Goal: Information Seeking & Learning: Learn about a topic

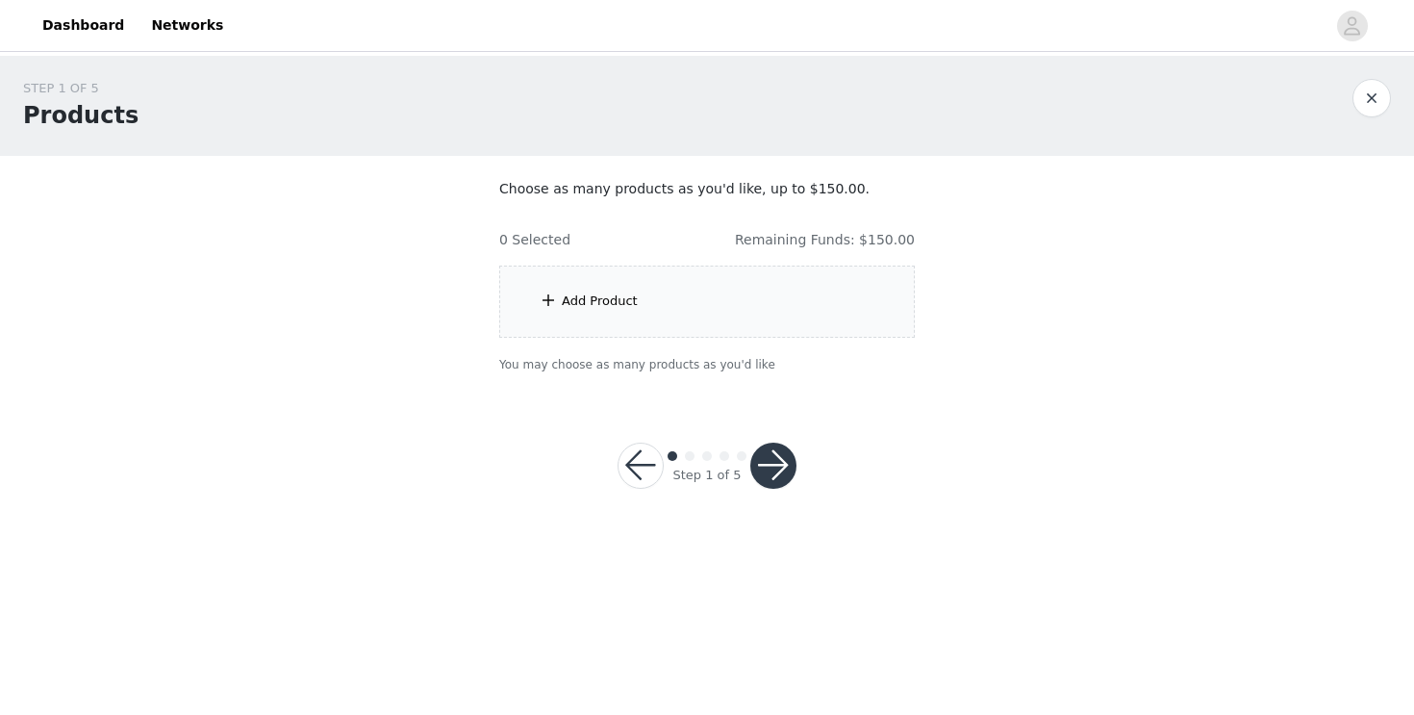
click at [606, 316] on div "Add Product" at bounding box center [706, 301] width 415 height 72
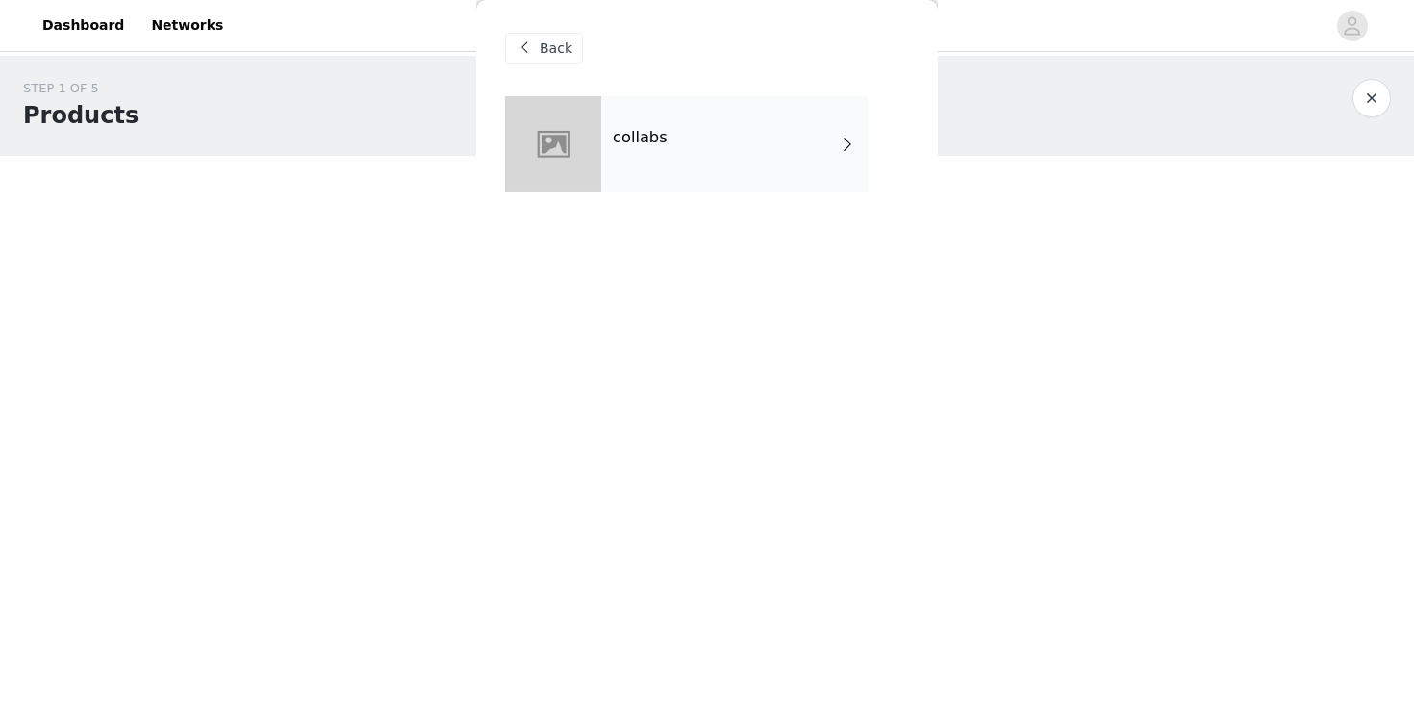
click at [741, 163] on div "collabs" at bounding box center [734, 144] width 267 height 96
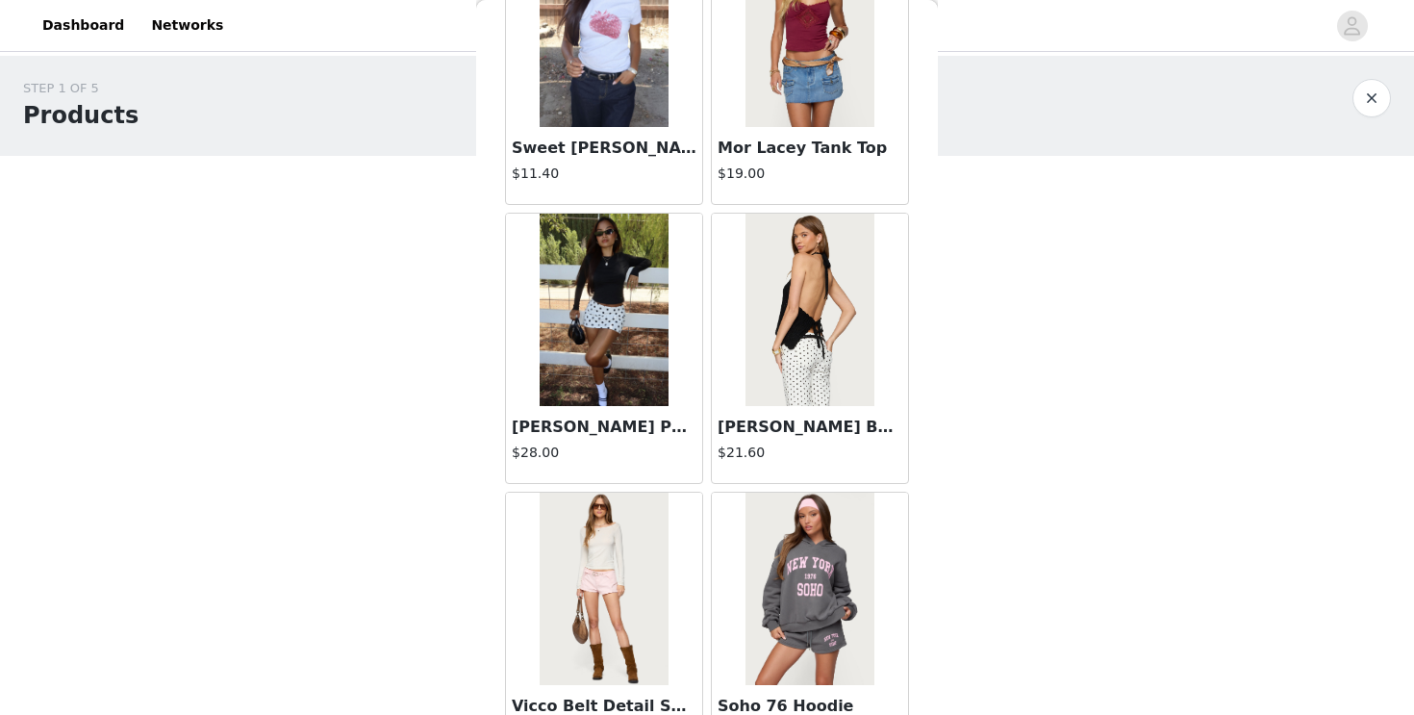
scroll to position [2228, 0]
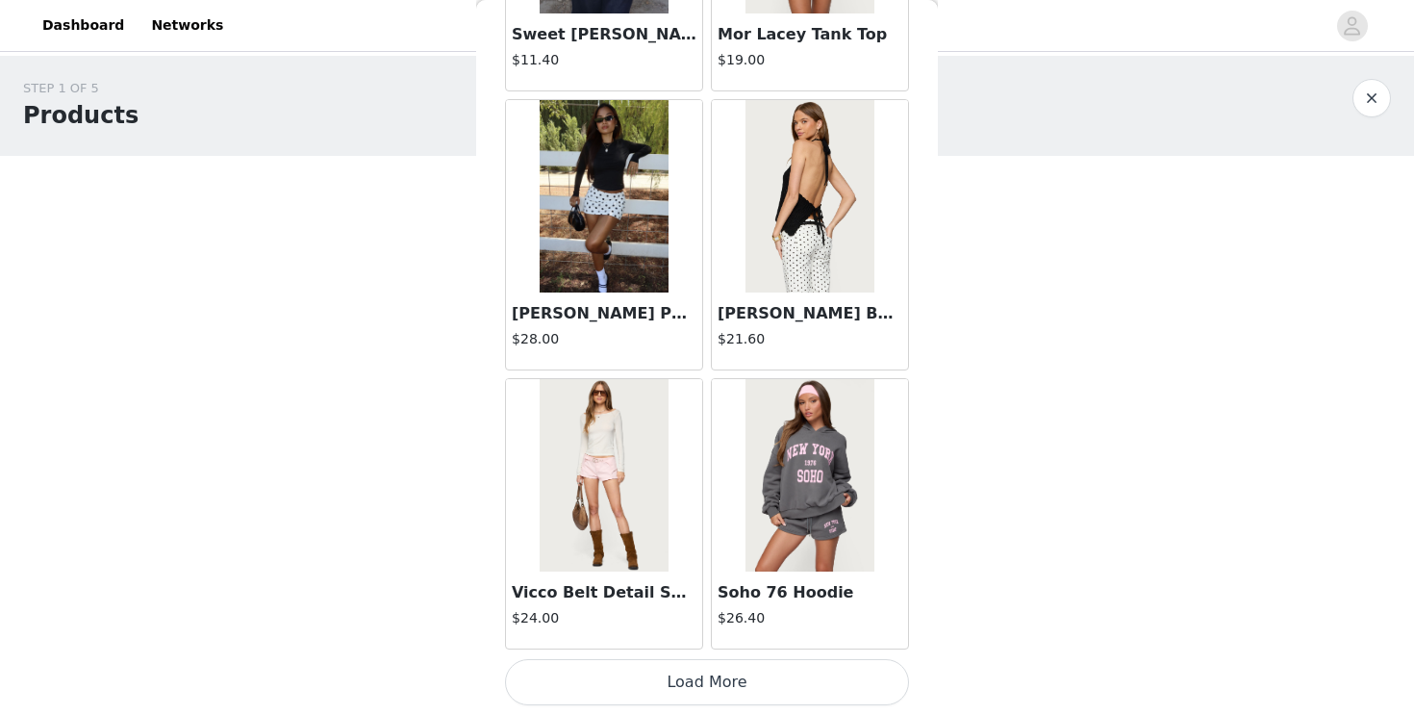
click at [710, 667] on button "Load More" at bounding box center [707, 682] width 404 height 46
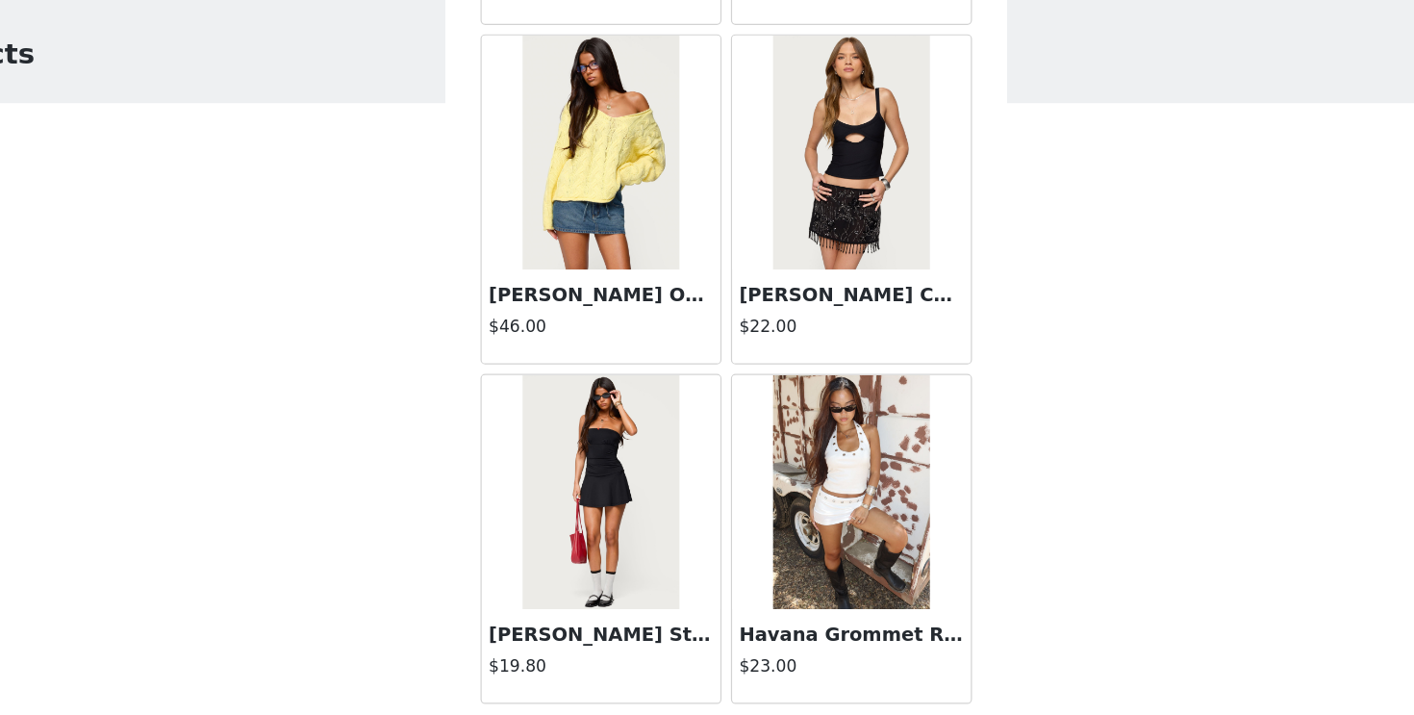
scroll to position [0, 0]
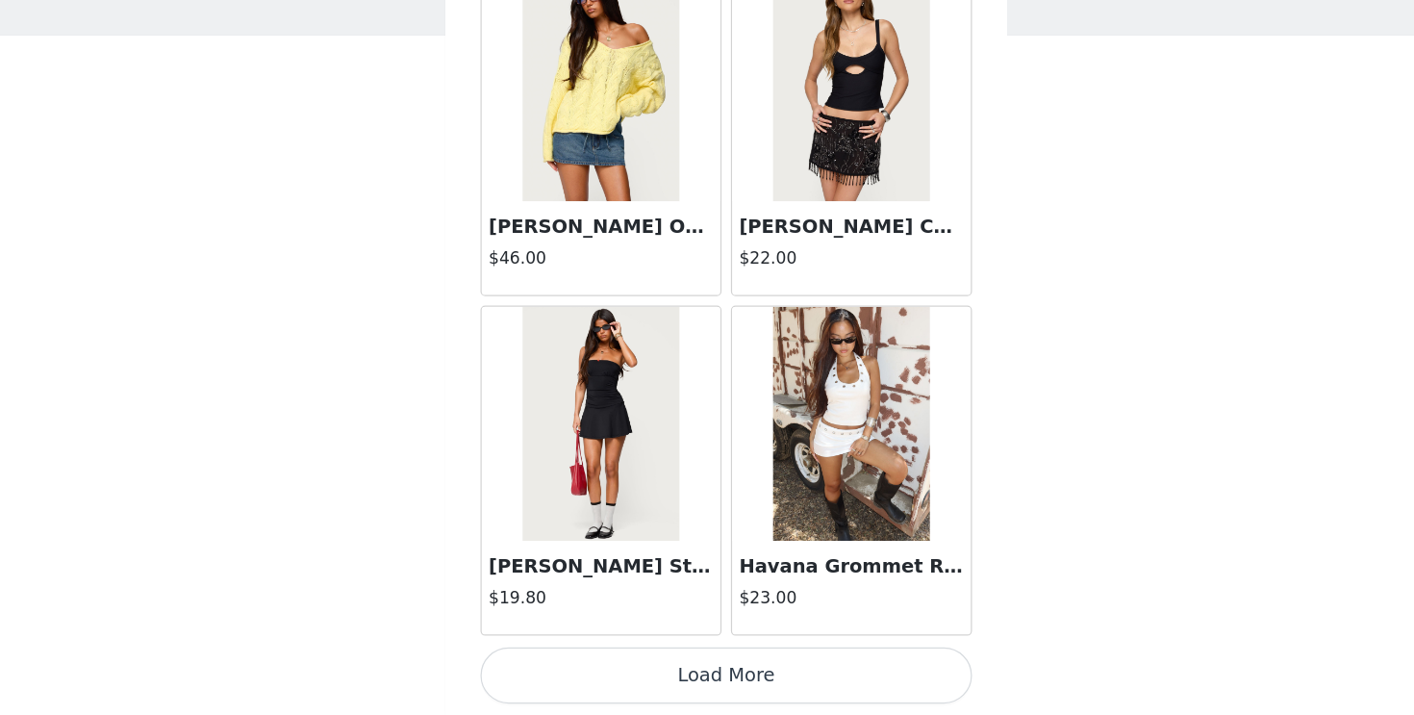
click at [684, 684] on button "Load More" at bounding box center [707, 682] width 404 height 46
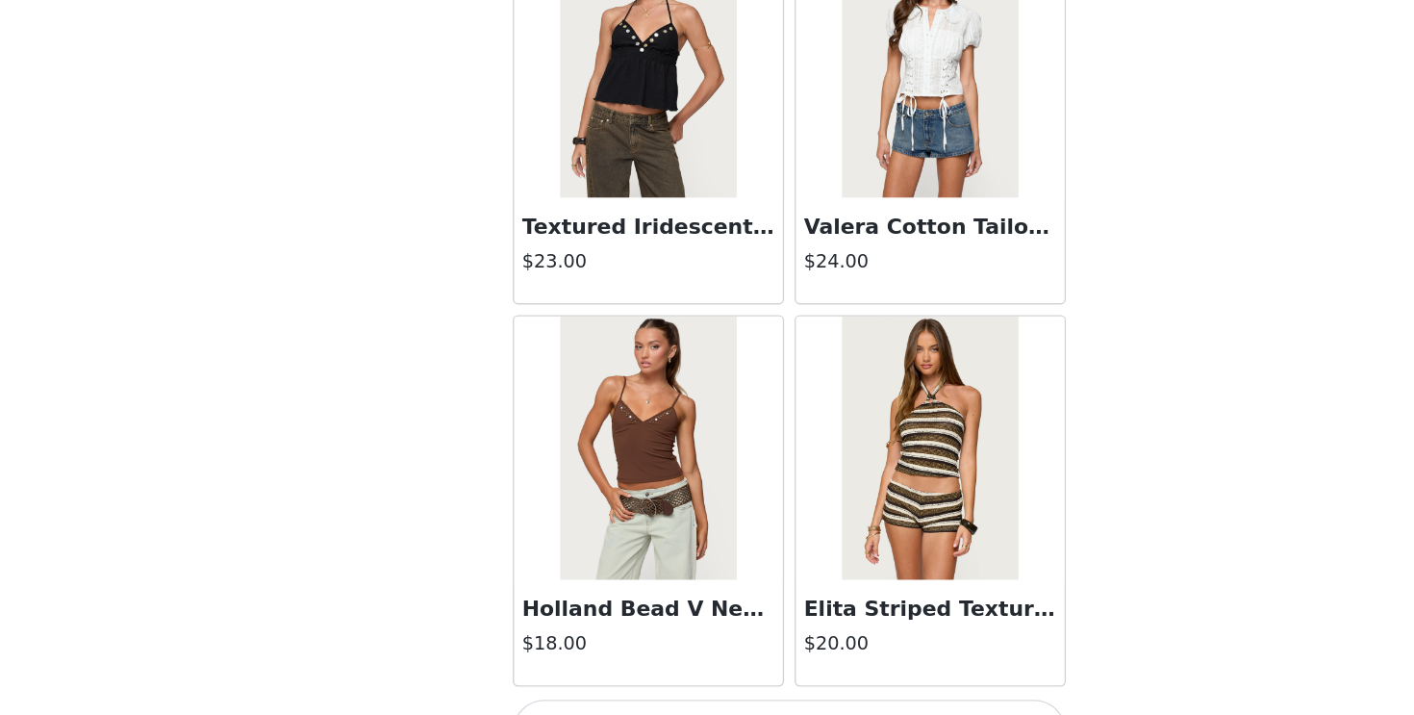
scroll to position [7806, 0]
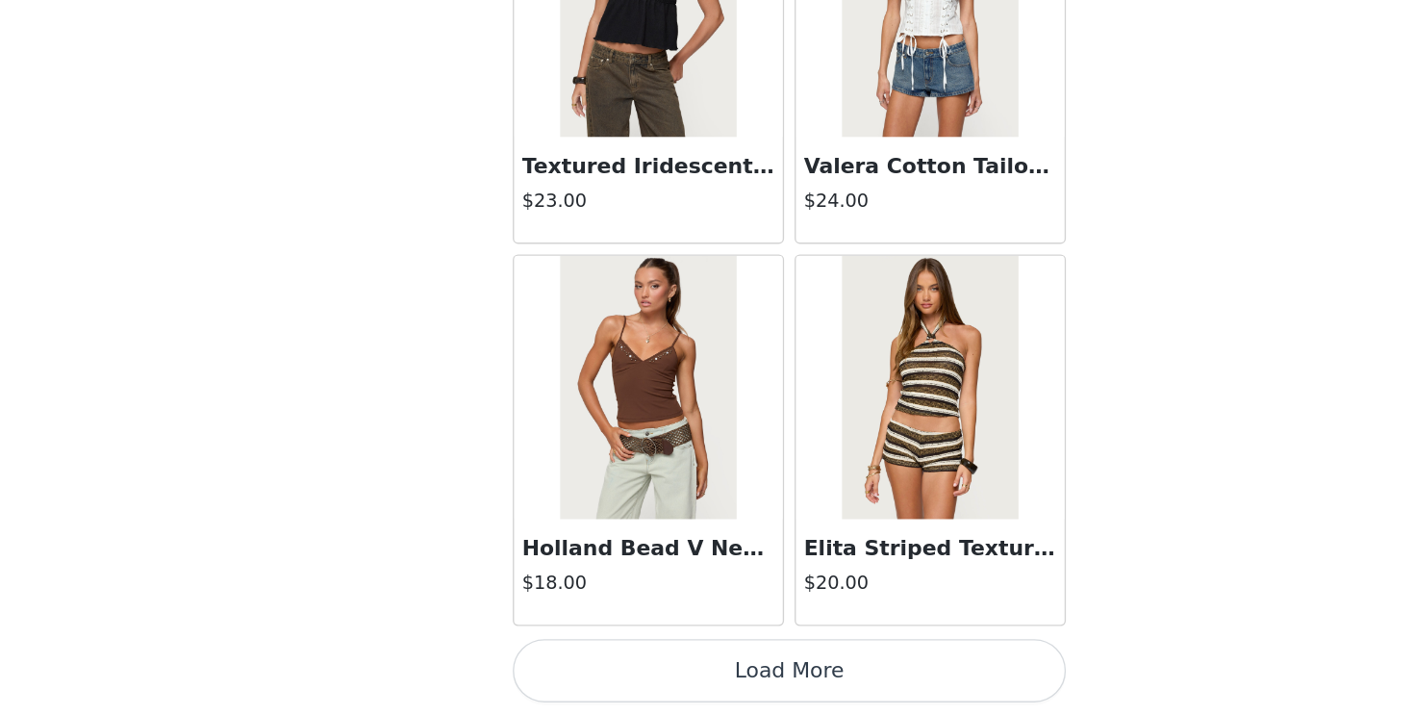
click at [710, 681] on button "Load More" at bounding box center [707, 682] width 404 height 46
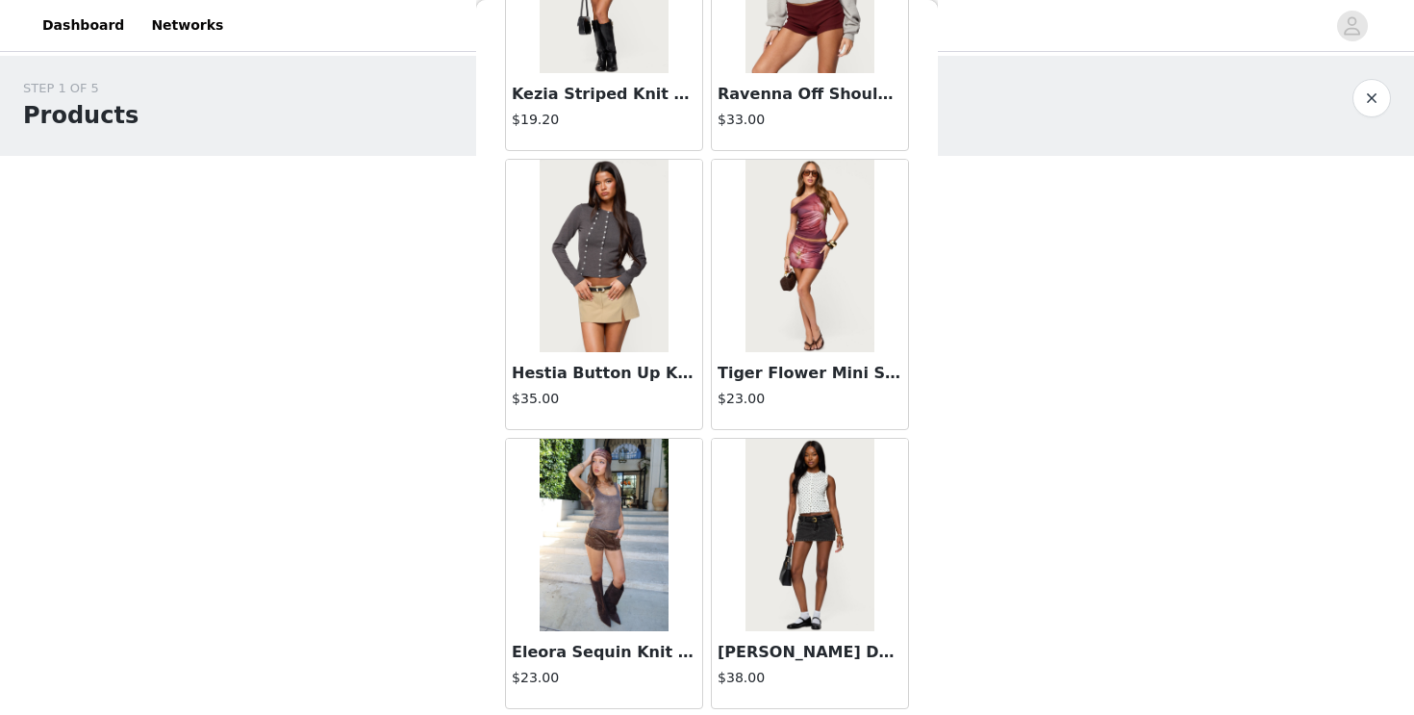
scroll to position [10595, 0]
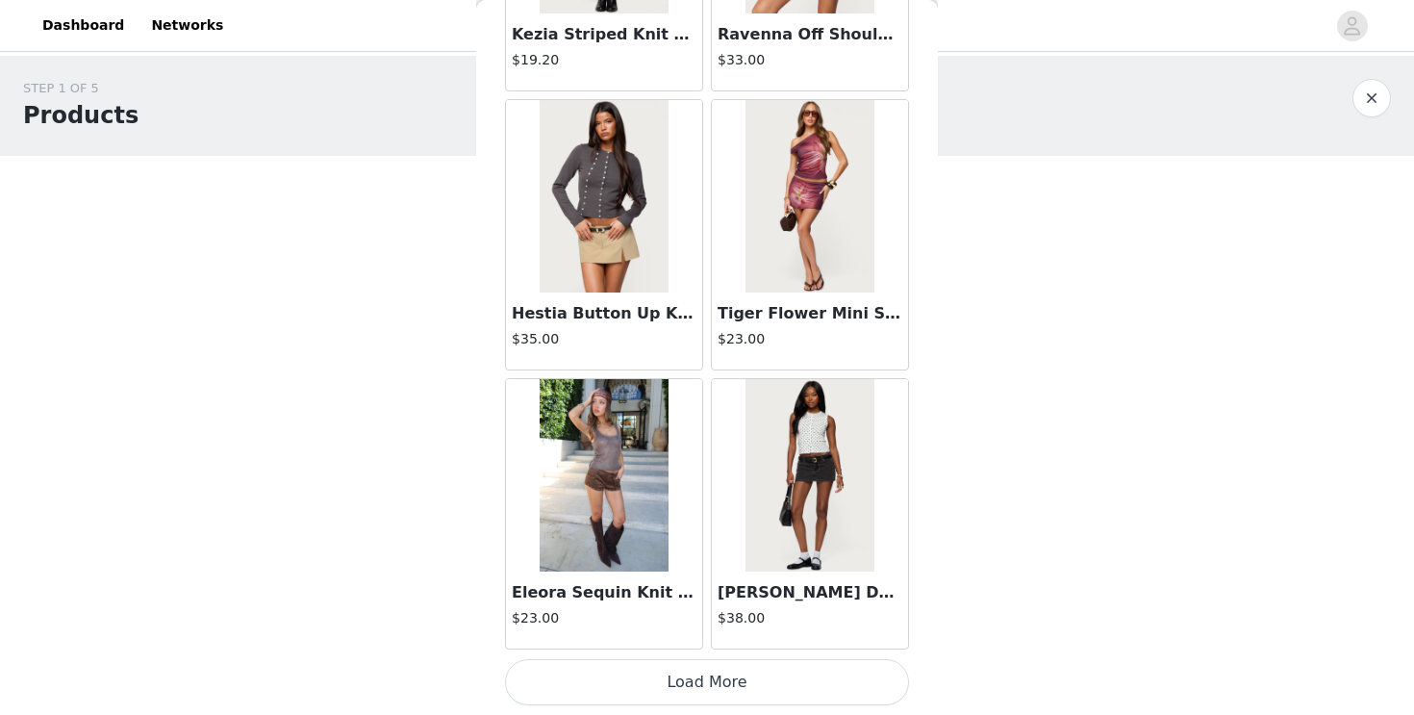
click at [690, 667] on button "Load More" at bounding box center [707, 682] width 404 height 46
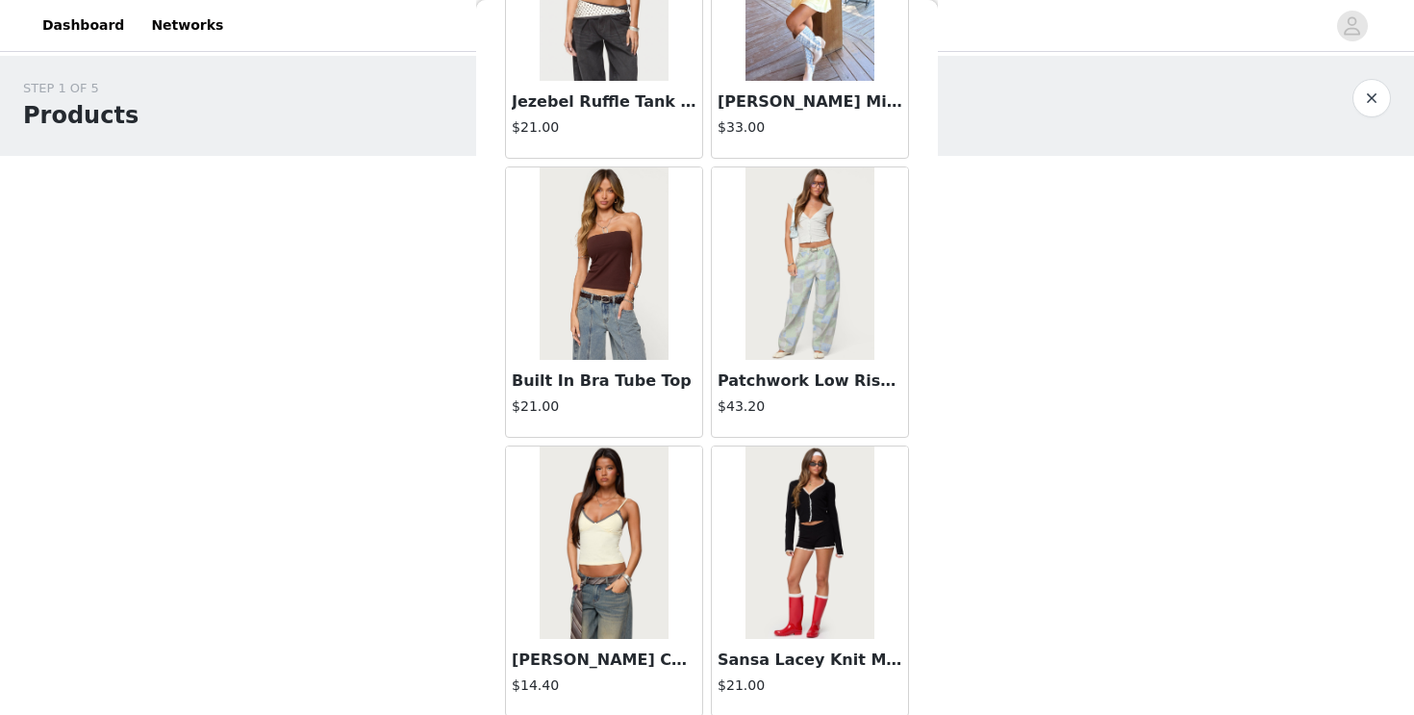
scroll to position [13384, 0]
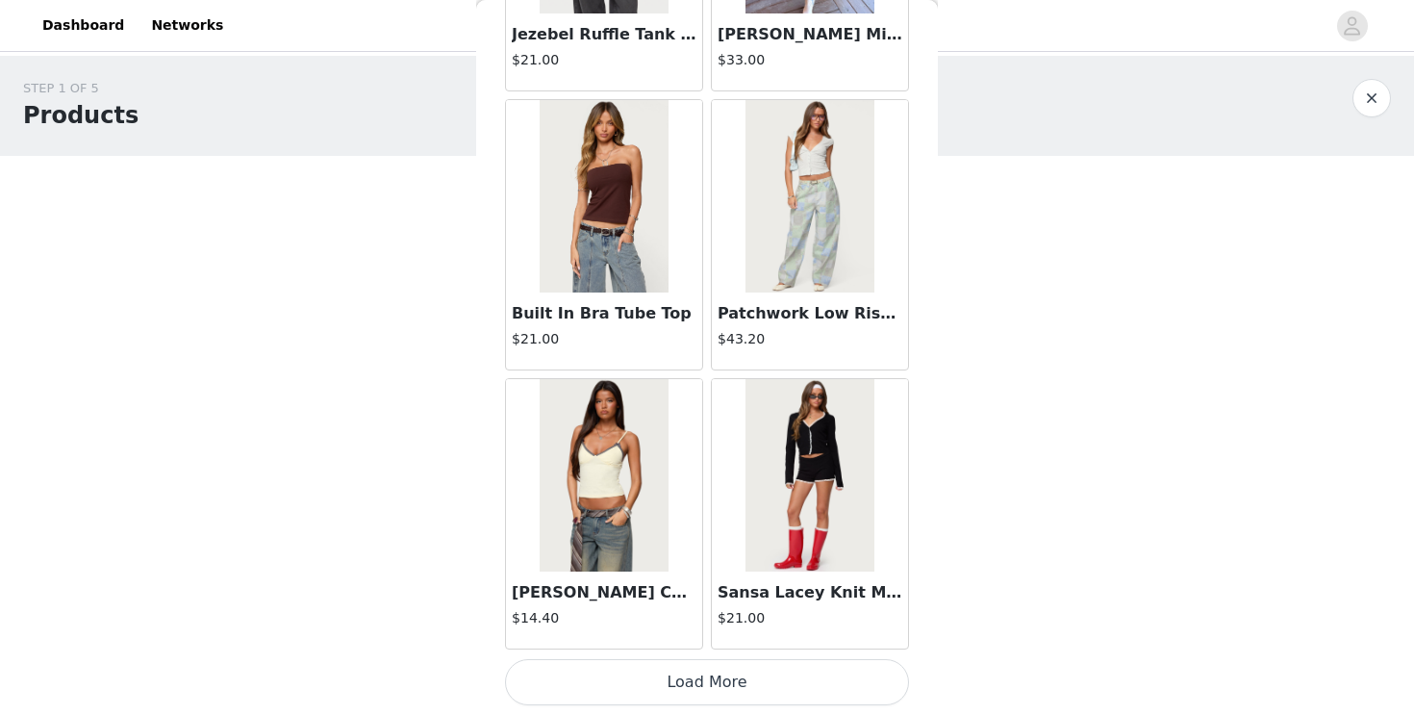
click at [700, 661] on button "Load More" at bounding box center [707, 682] width 404 height 46
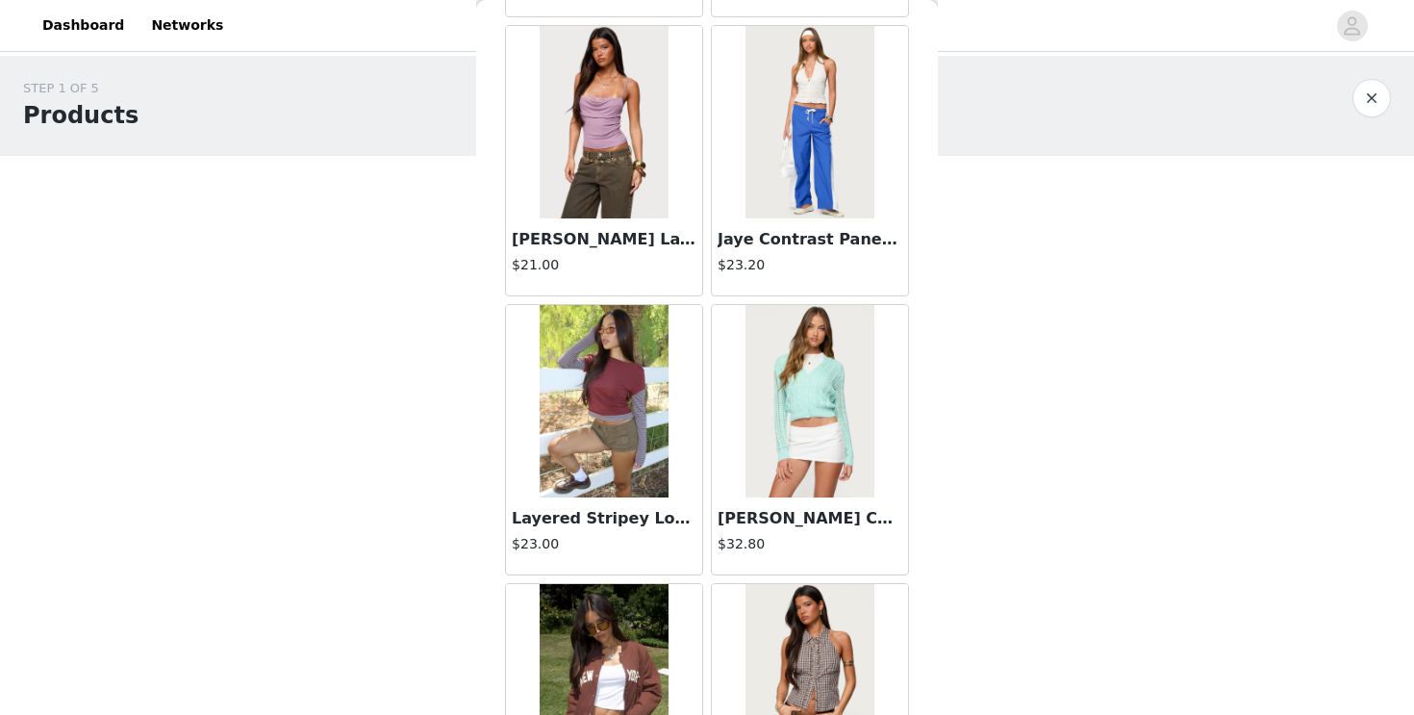
scroll to position [16173, 0]
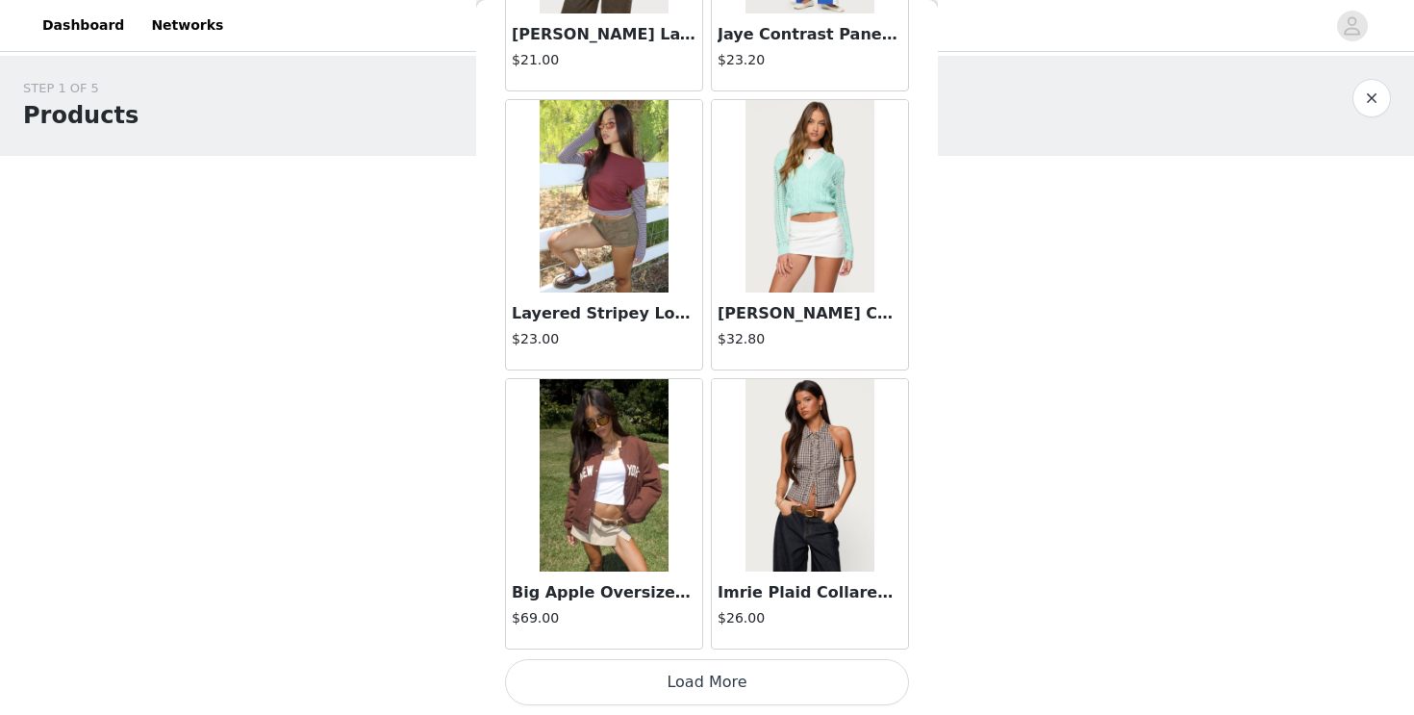
click at [697, 689] on button "Load More" at bounding box center [707, 682] width 404 height 46
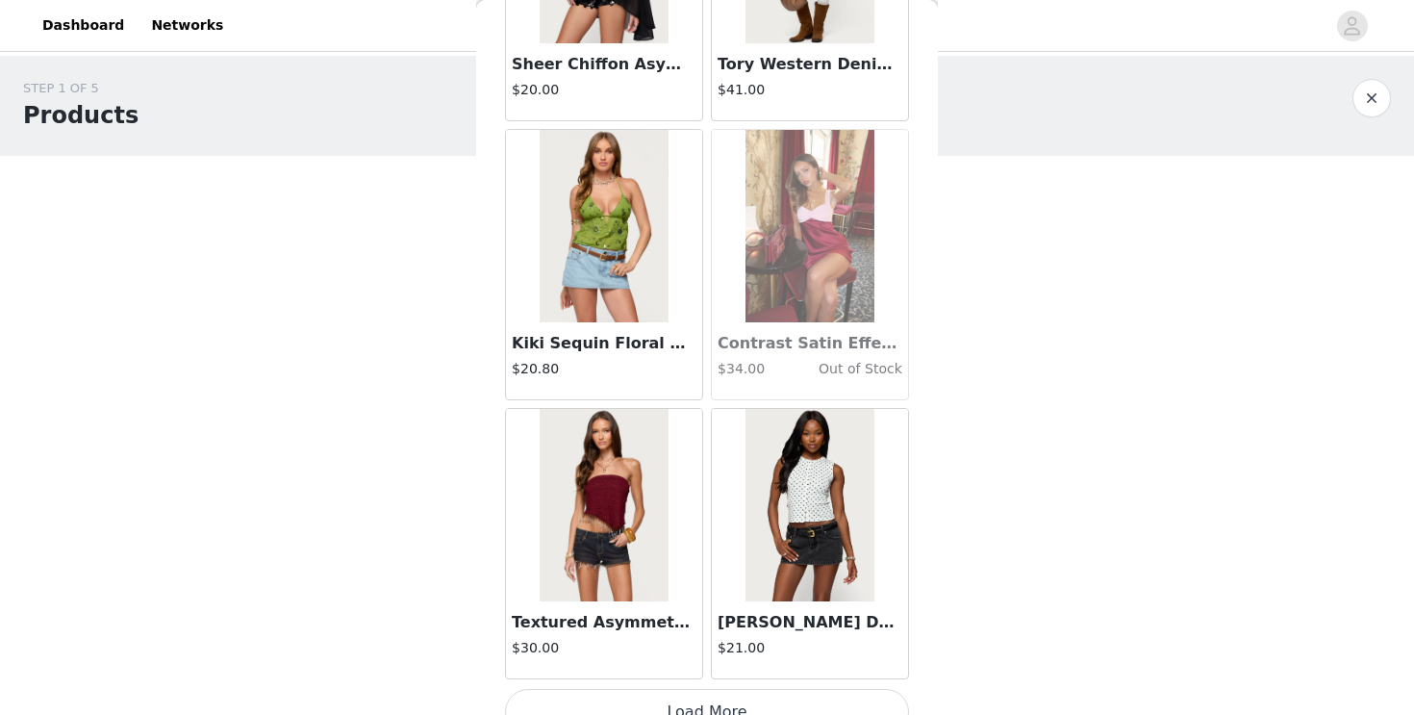
scroll to position [18934, 0]
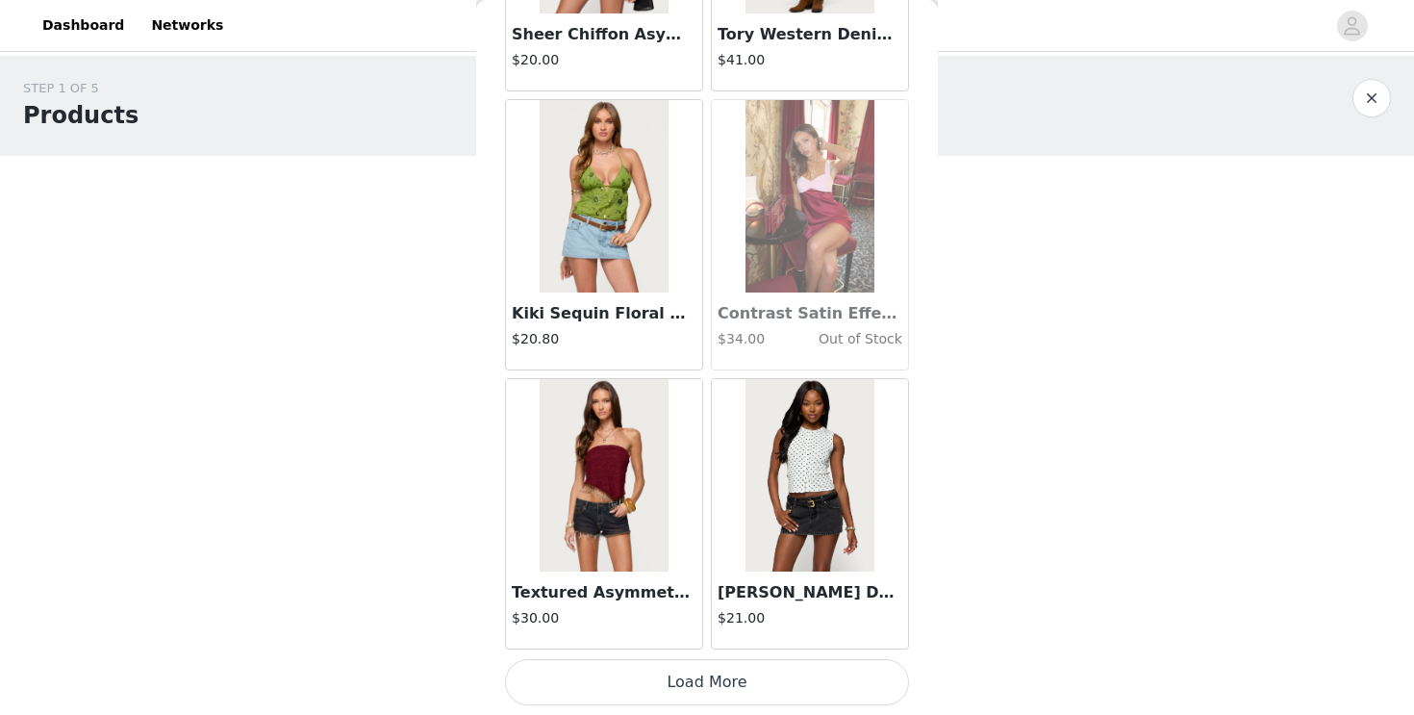
click at [616, 673] on button "Load More" at bounding box center [707, 682] width 404 height 46
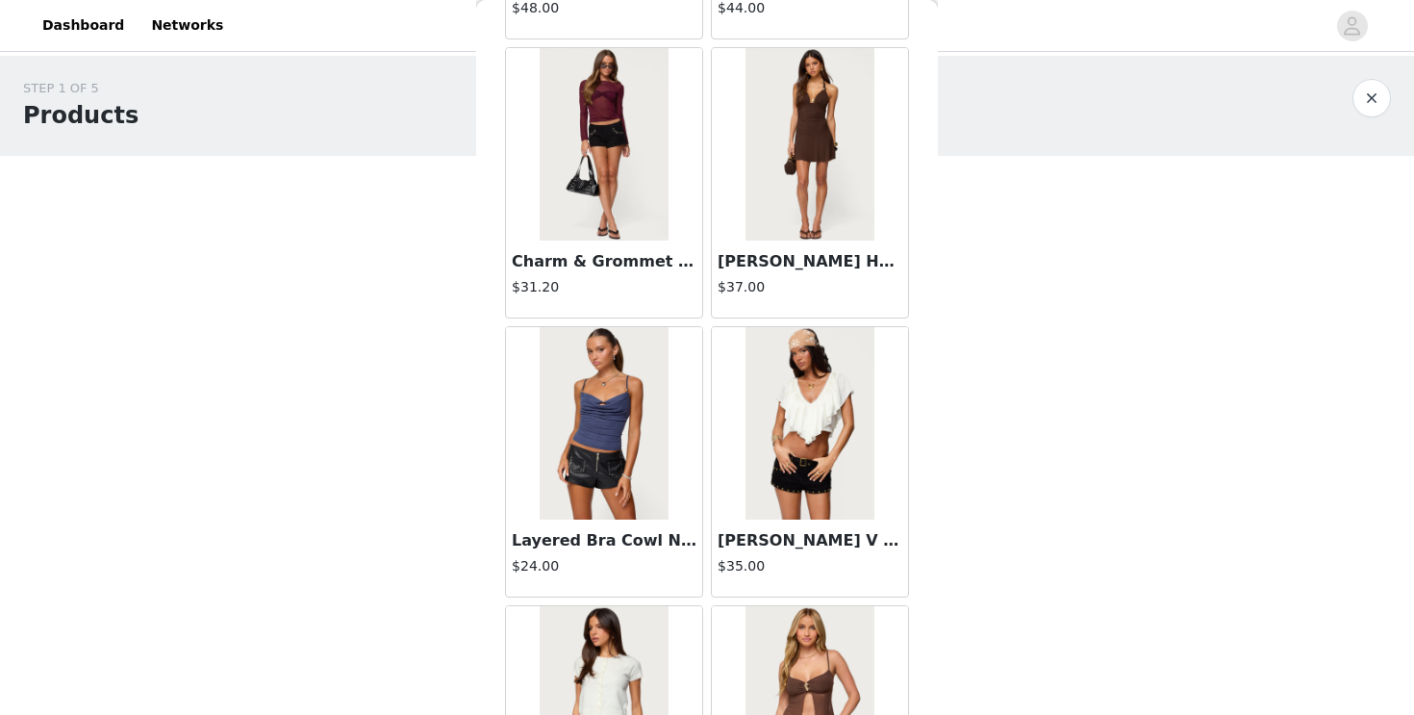
scroll to position [21469, 0]
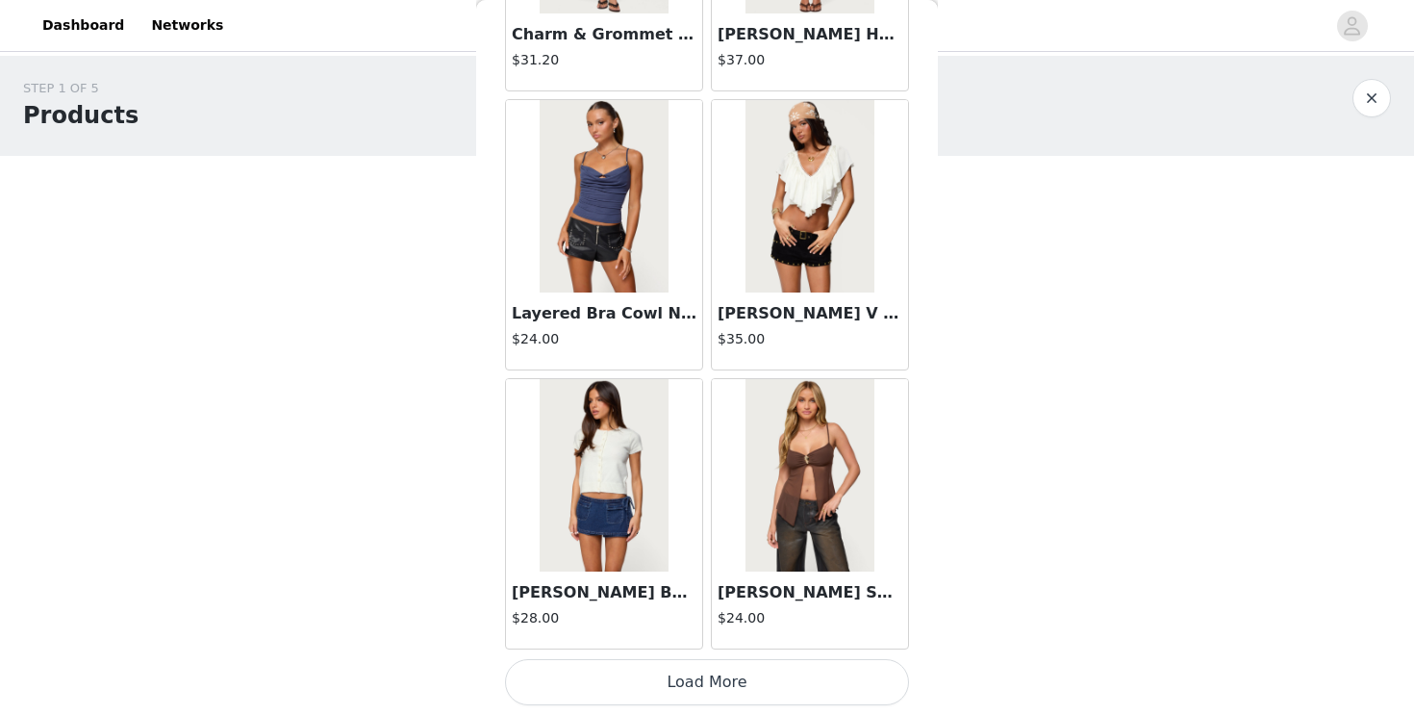
click at [665, 679] on button "Load More" at bounding box center [707, 682] width 404 height 46
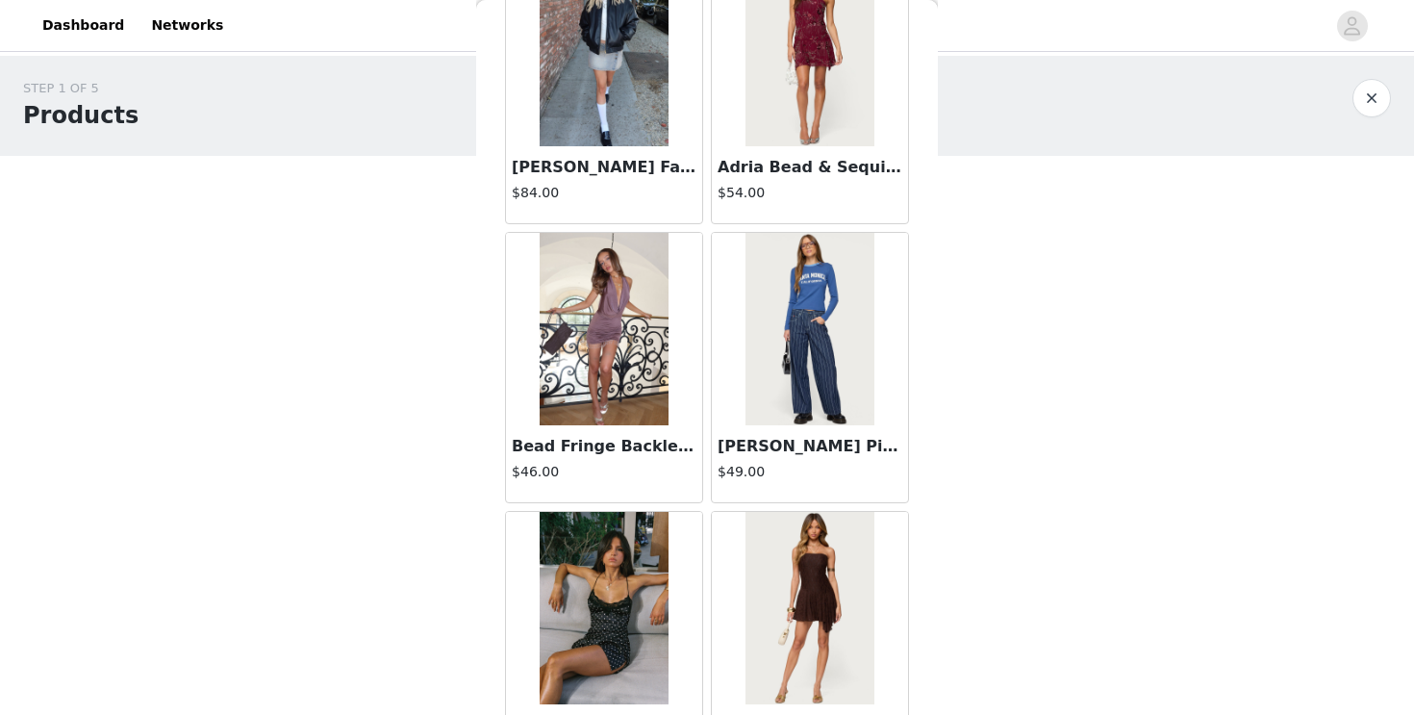
scroll to position [23296, 0]
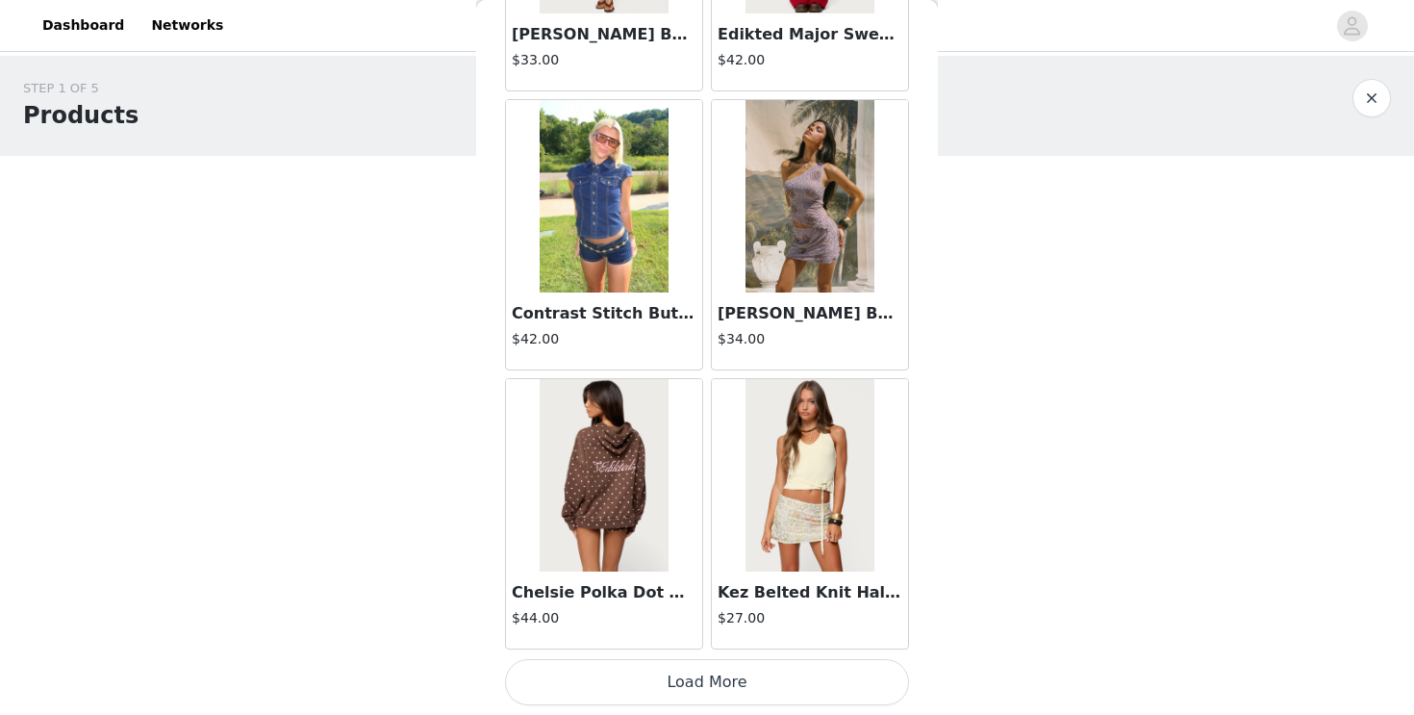
click at [696, 693] on button "Load More" at bounding box center [707, 682] width 404 height 46
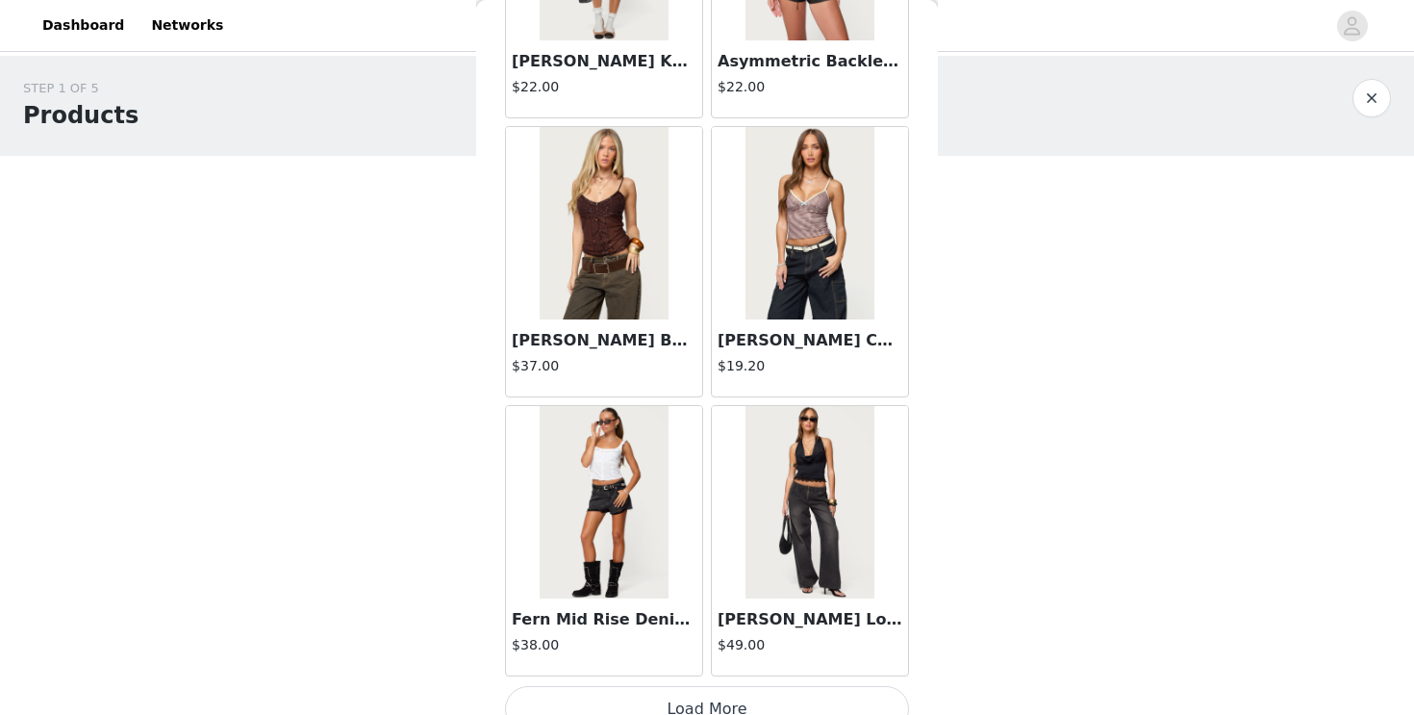
scroll to position [27328, 0]
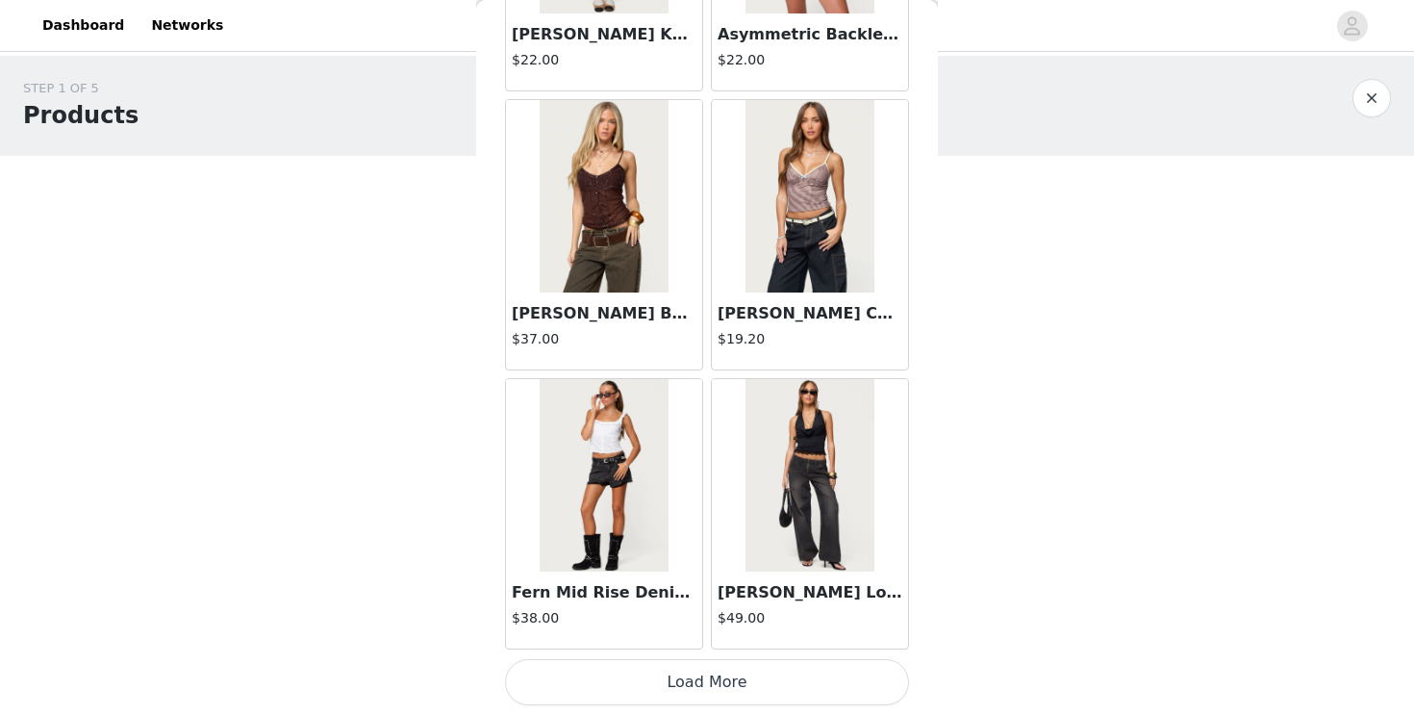
click at [707, 671] on button "Load More" at bounding box center [707, 682] width 404 height 46
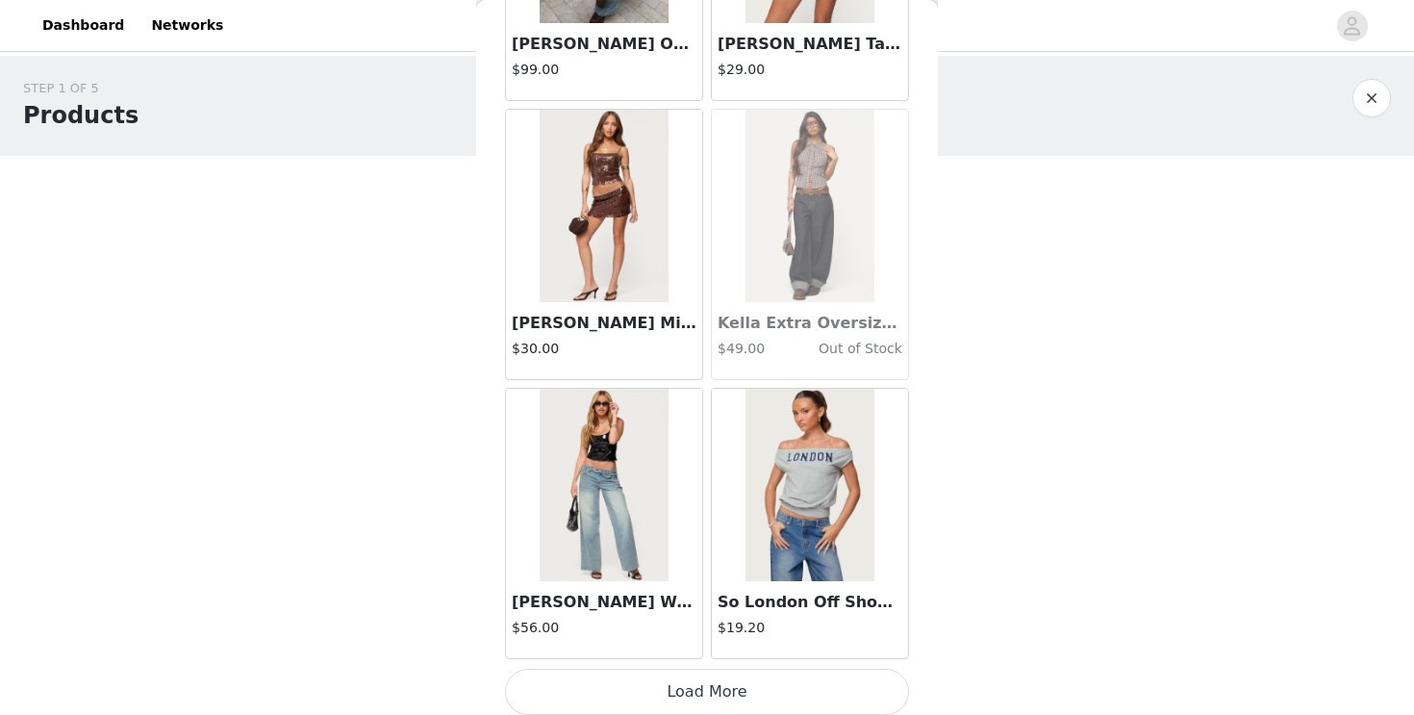
scroll to position [30117, 0]
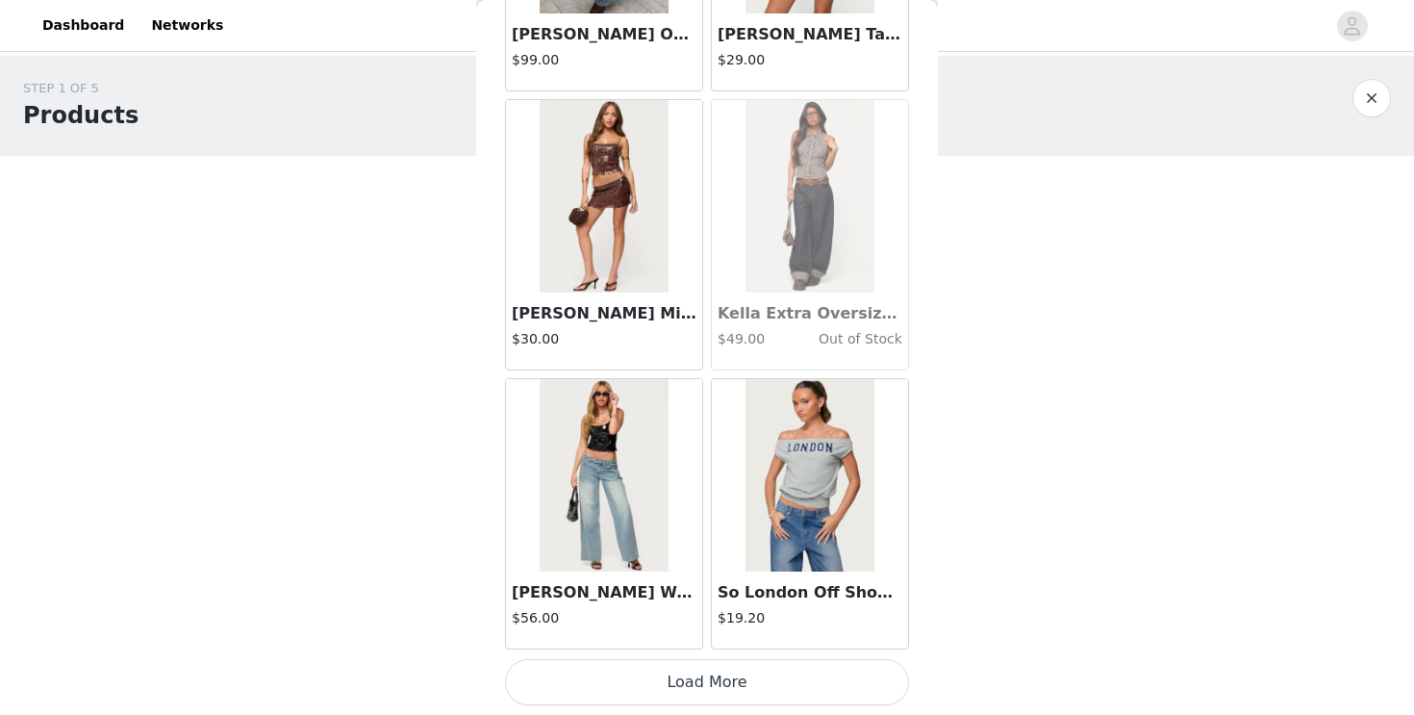
click at [690, 690] on button "Load More" at bounding box center [707, 682] width 404 height 46
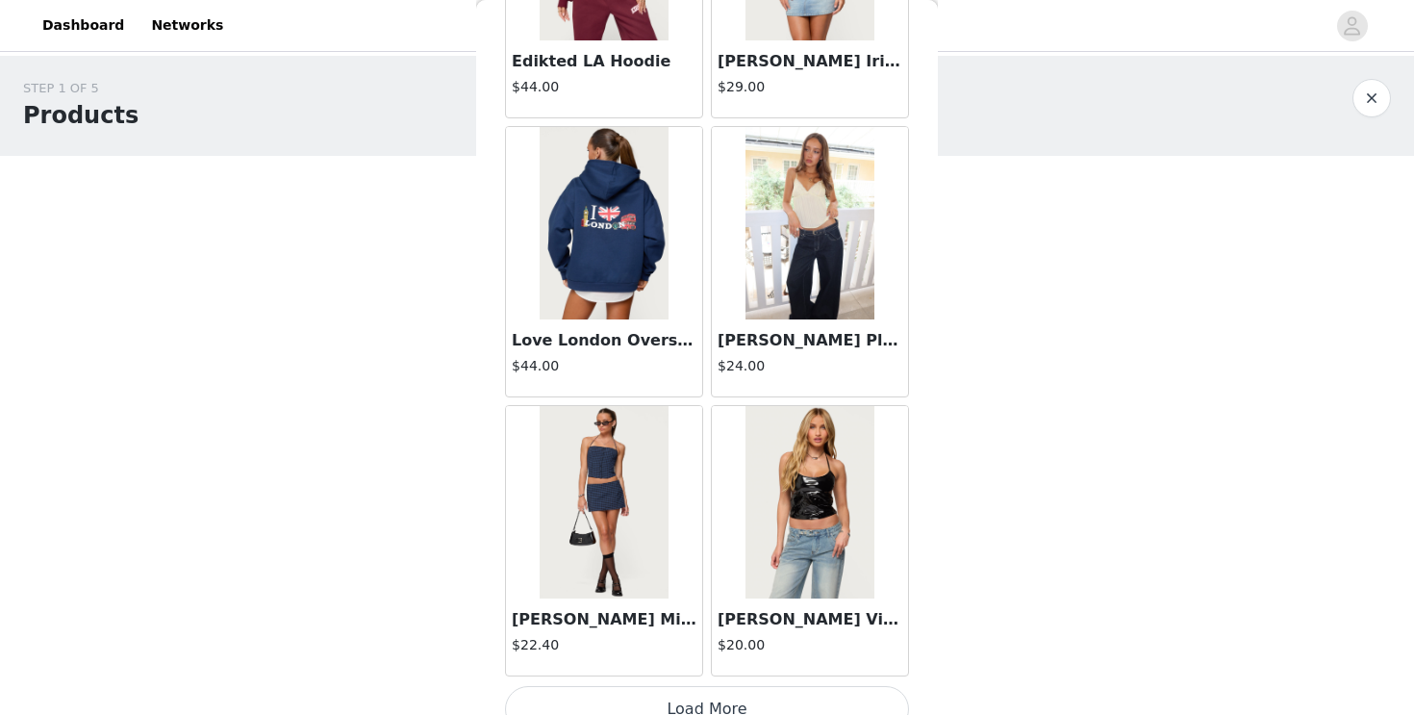
scroll to position [32906, 0]
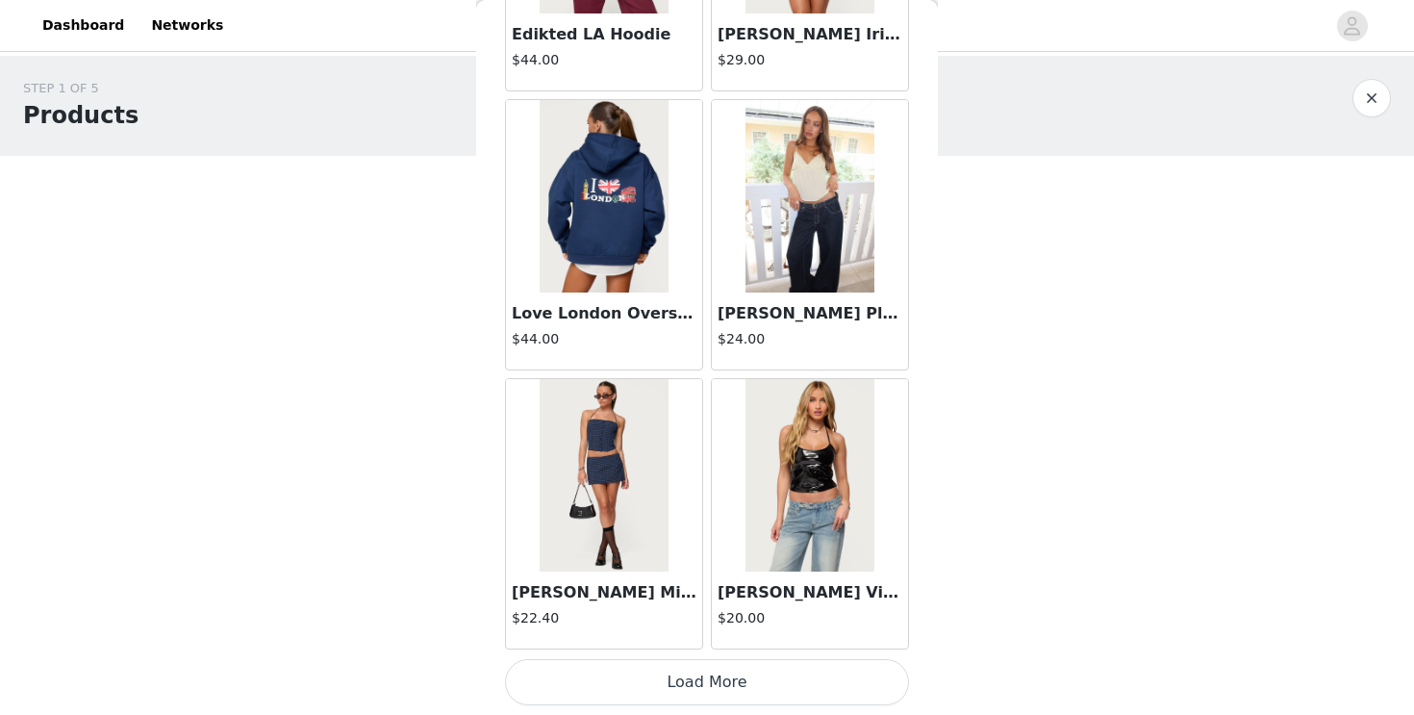
click at [687, 680] on button "Load More" at bounding box center [707, 682] width 404 height 46
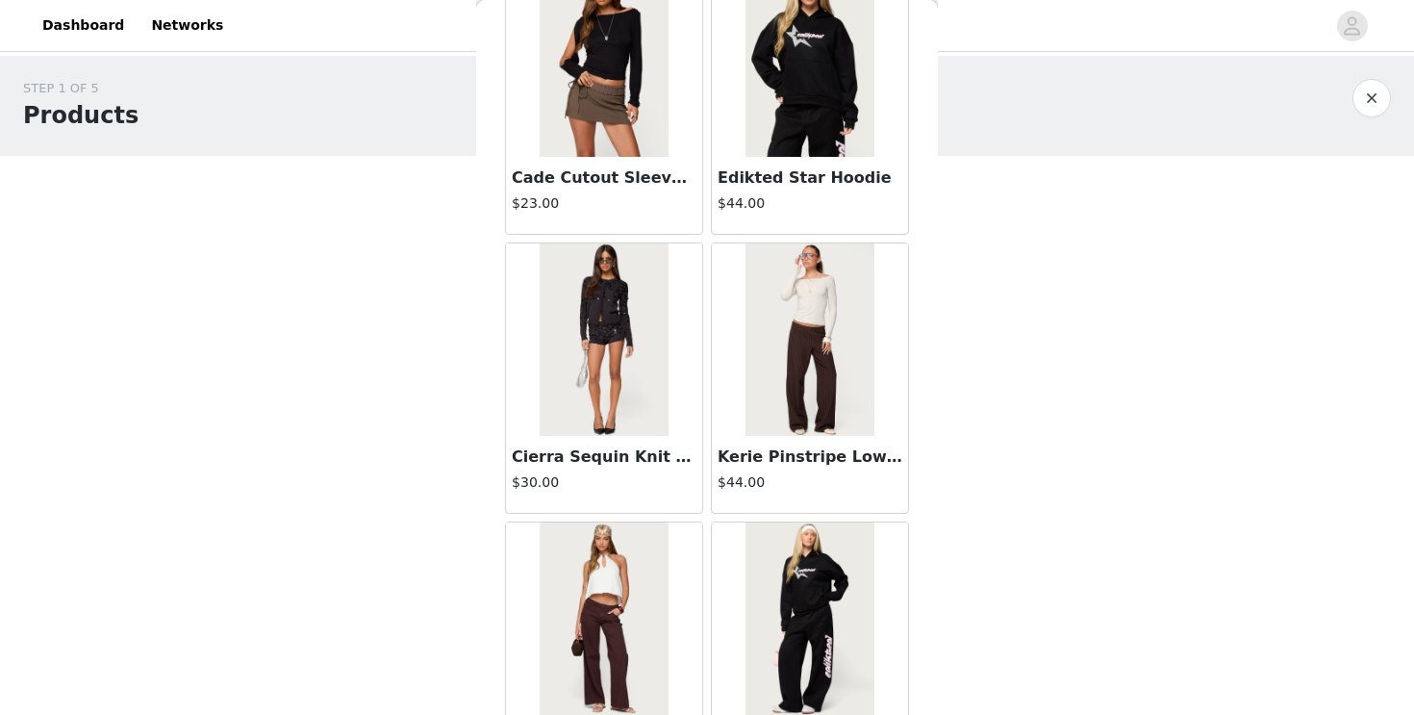
scroll to position [35695, 0]
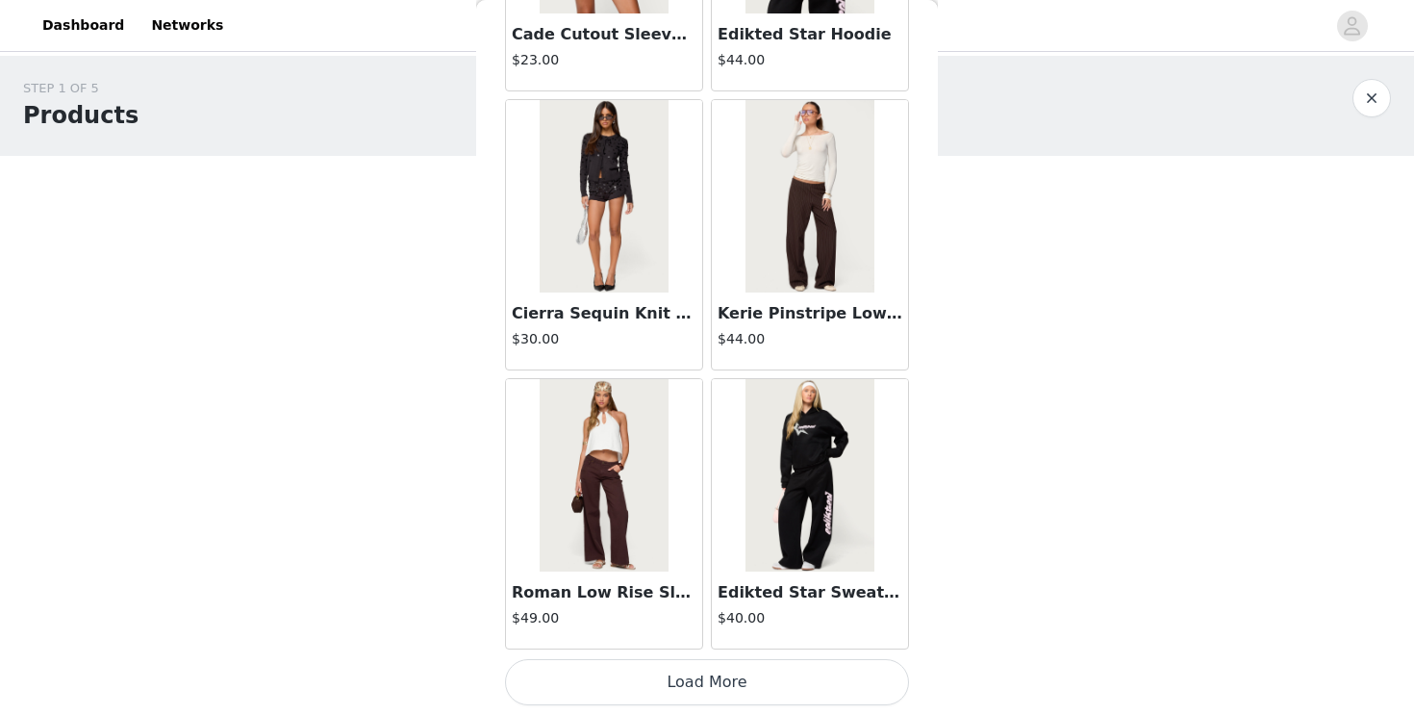
click at [705, 680] on button "Load More" at bounding box center [707, 682] width 404 height 46
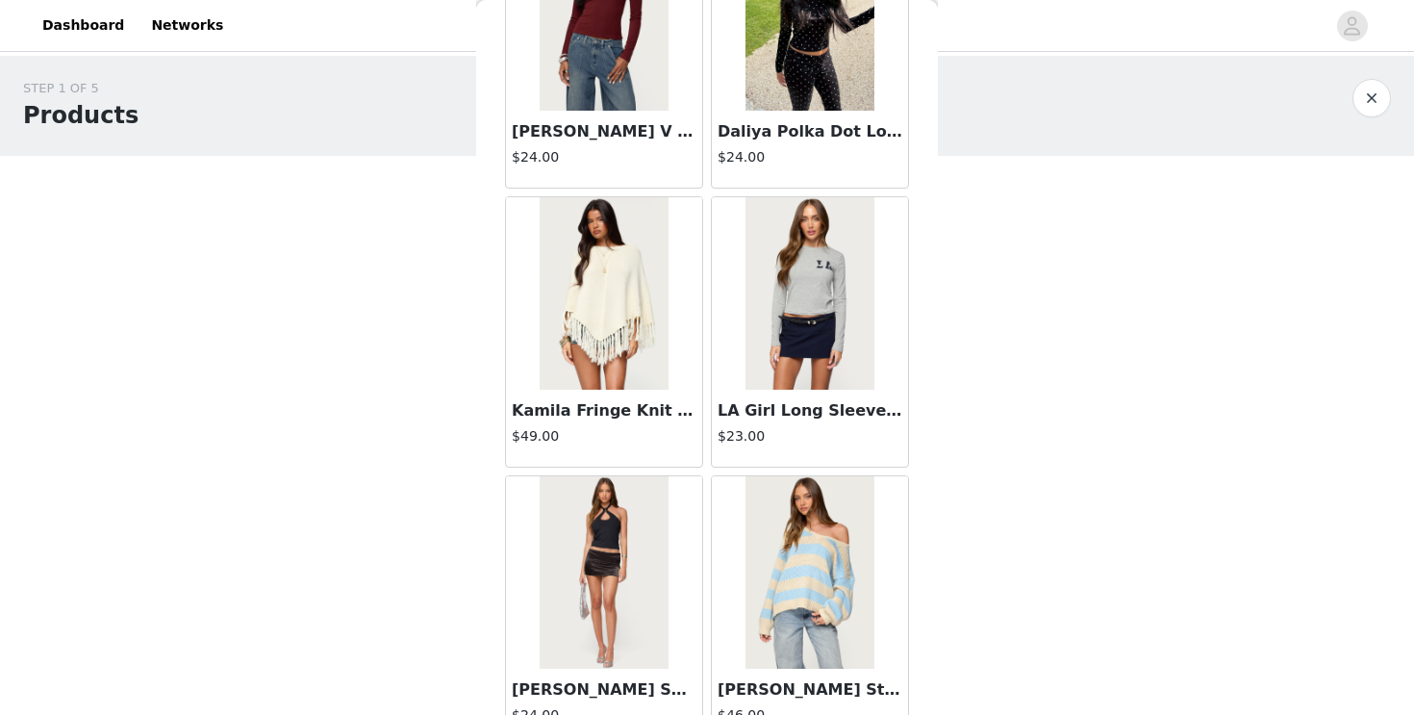
scroll to position [38484, 0]
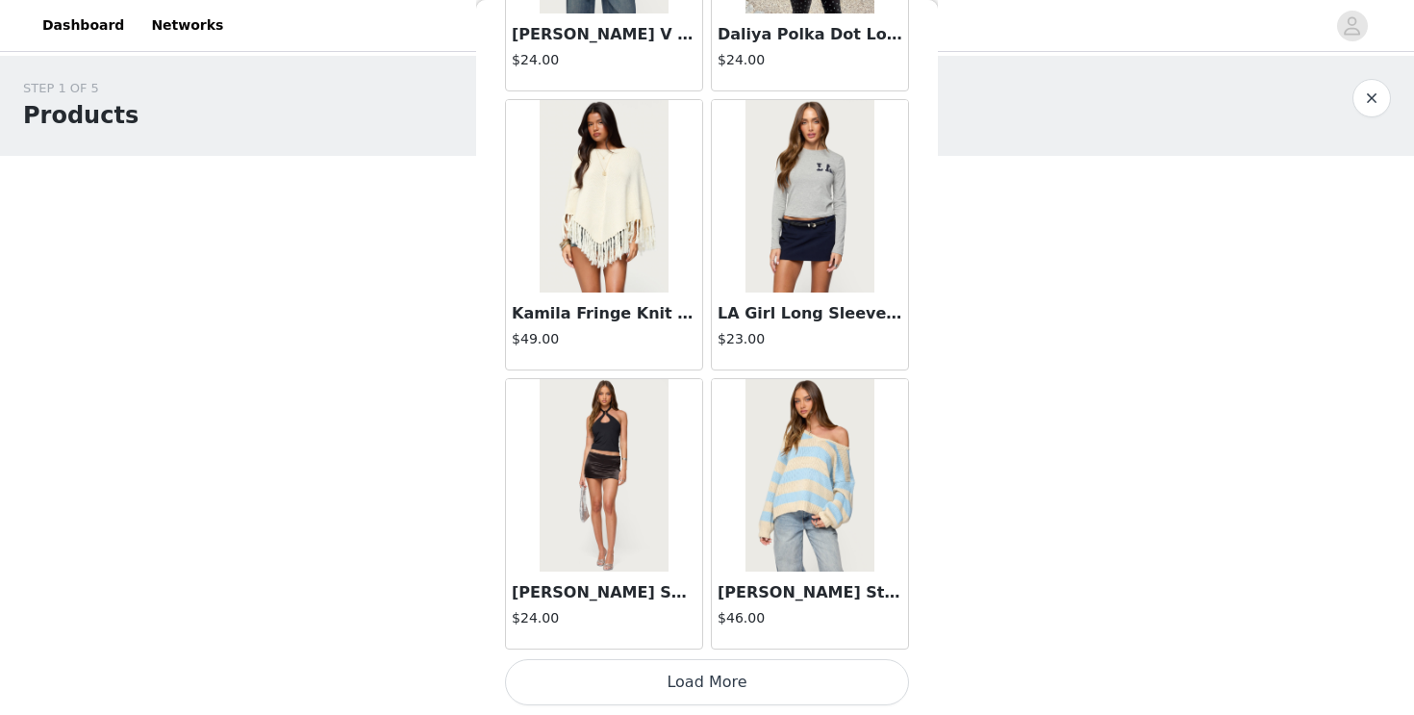
click at [700, 688] on button "Load More" at bounding box center [707, 682] width 404 height 46
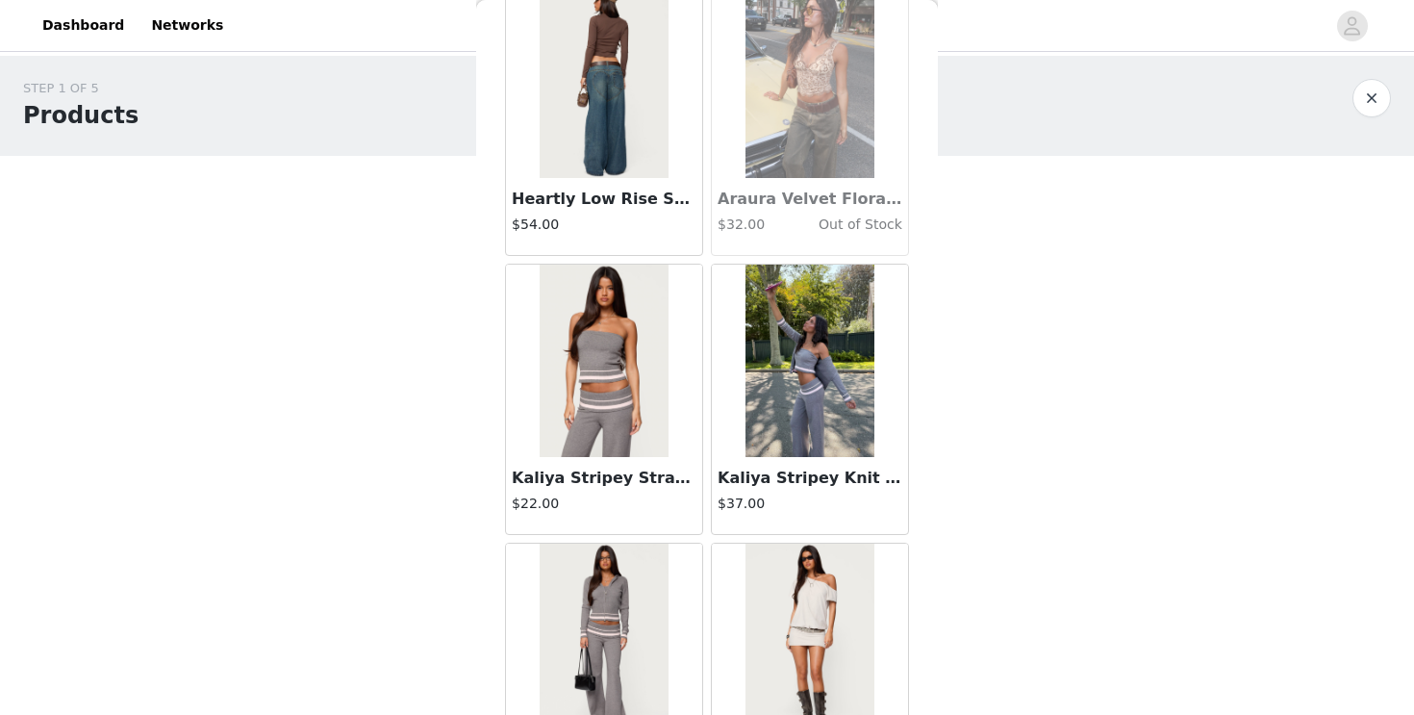
scroll to position [41273, 0]
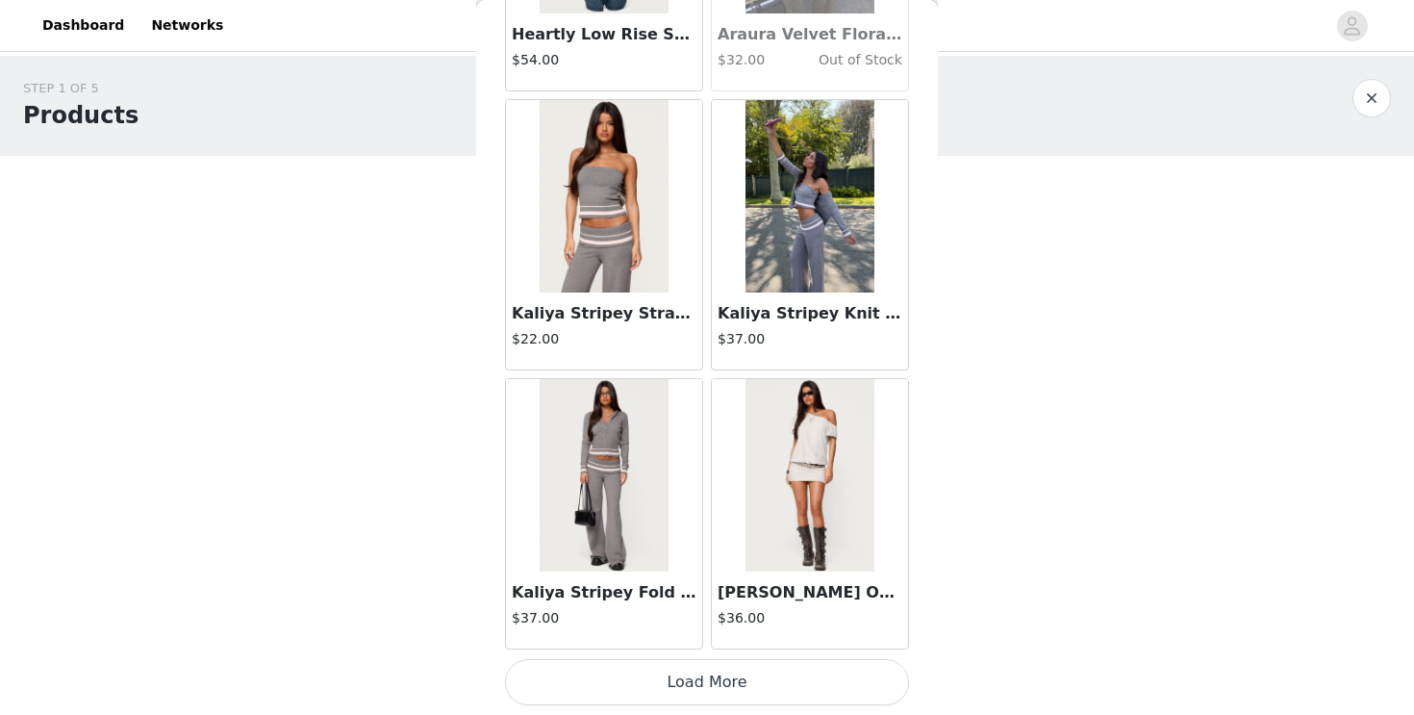
click at [592, 647] on div "Kaliya Stripey Fold Over Knit Pants $37.00" at bounding box center [604, 609] width 196 height 77
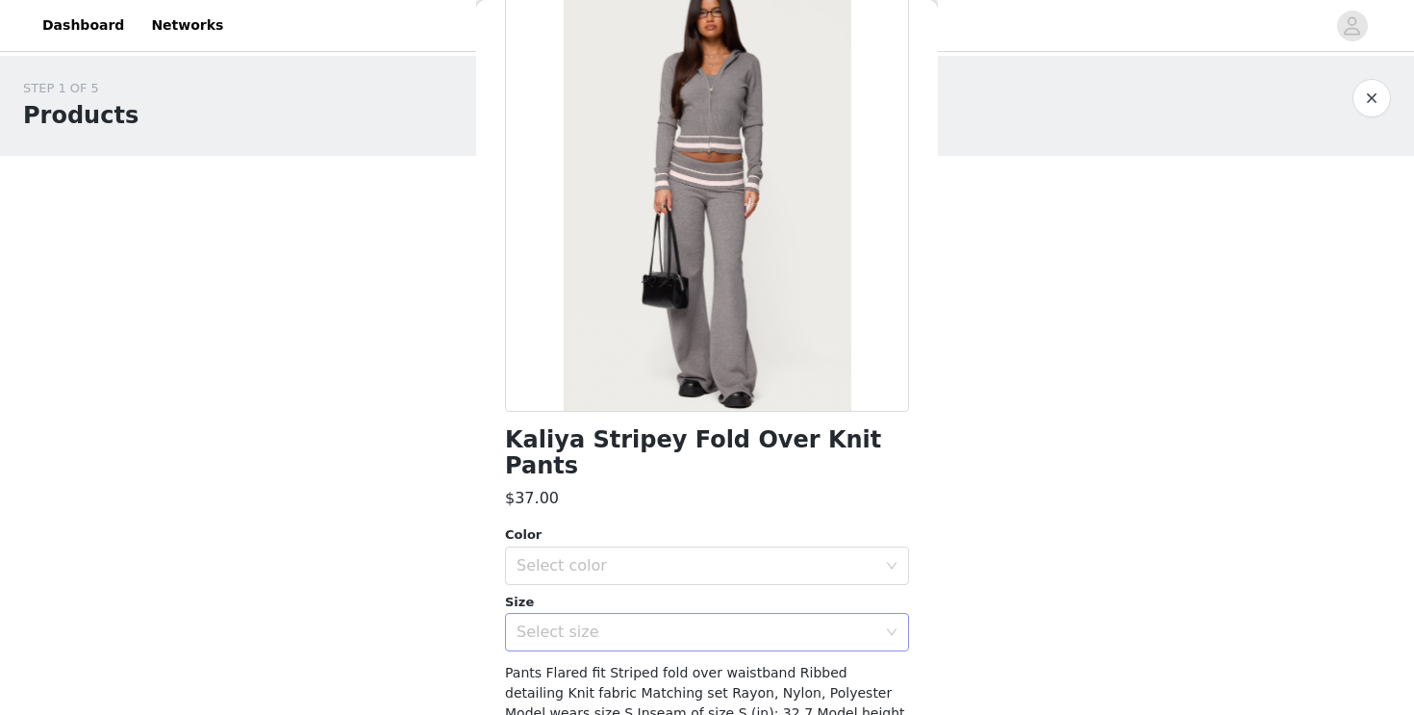
scroll to position [0, 0]
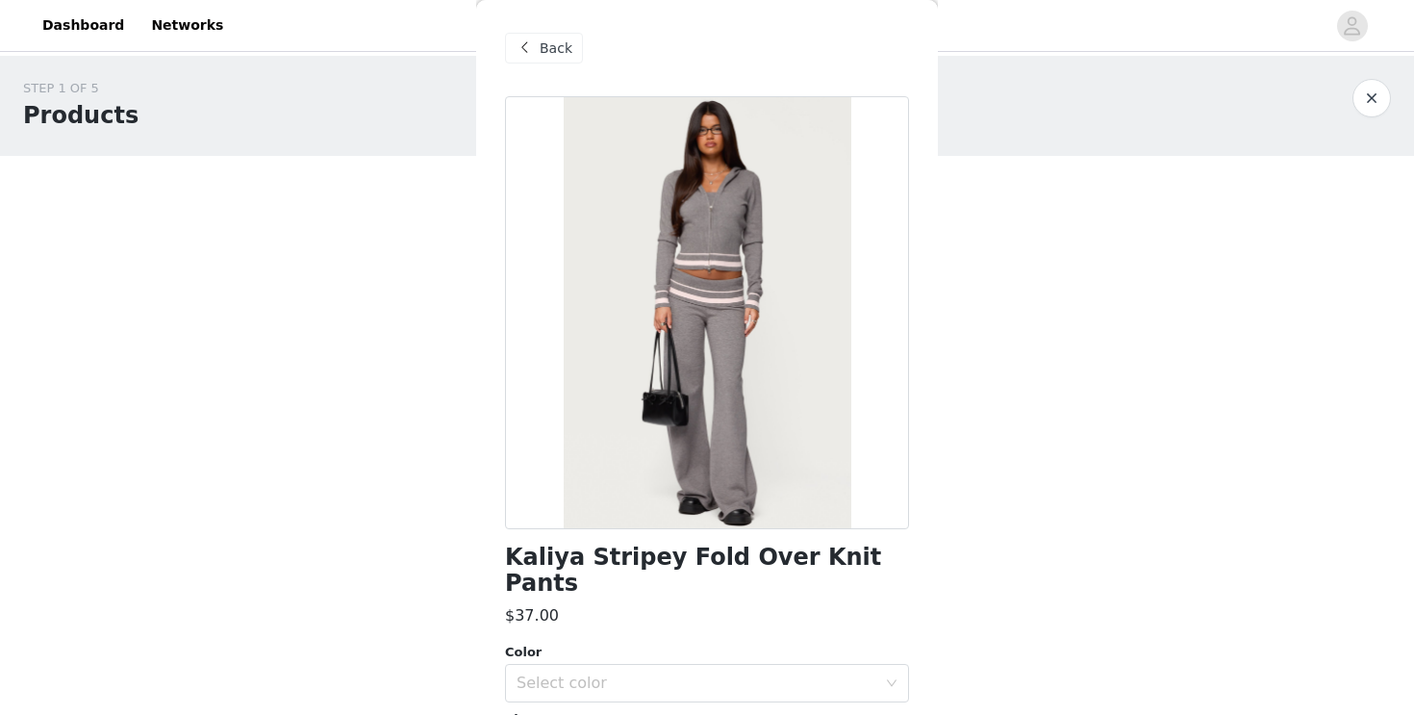
click at [565, 53] on span "Back" at bounding box center [556, 48] width 33 height 20
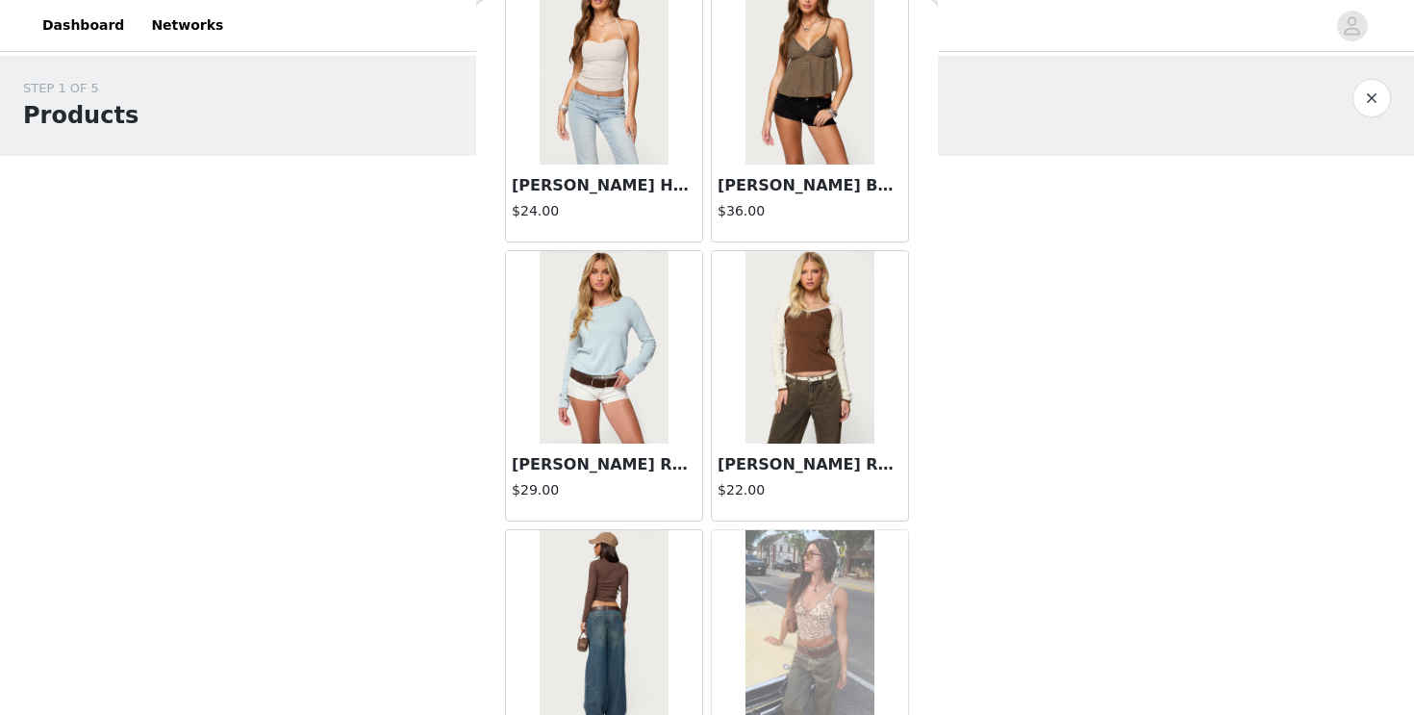
scroll to position [41273, 0]
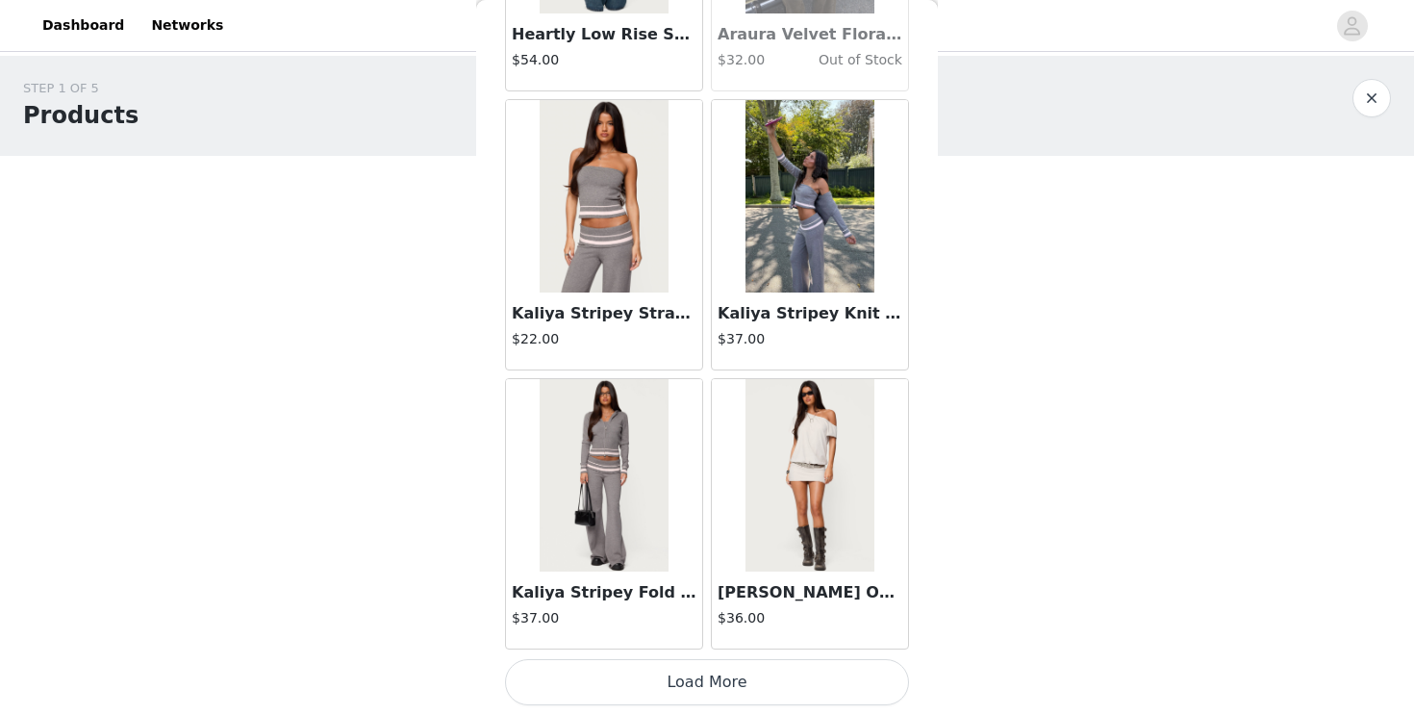
click at [709, 671] on button "Load More" at bounding box center [707, 682] width 404 height 46
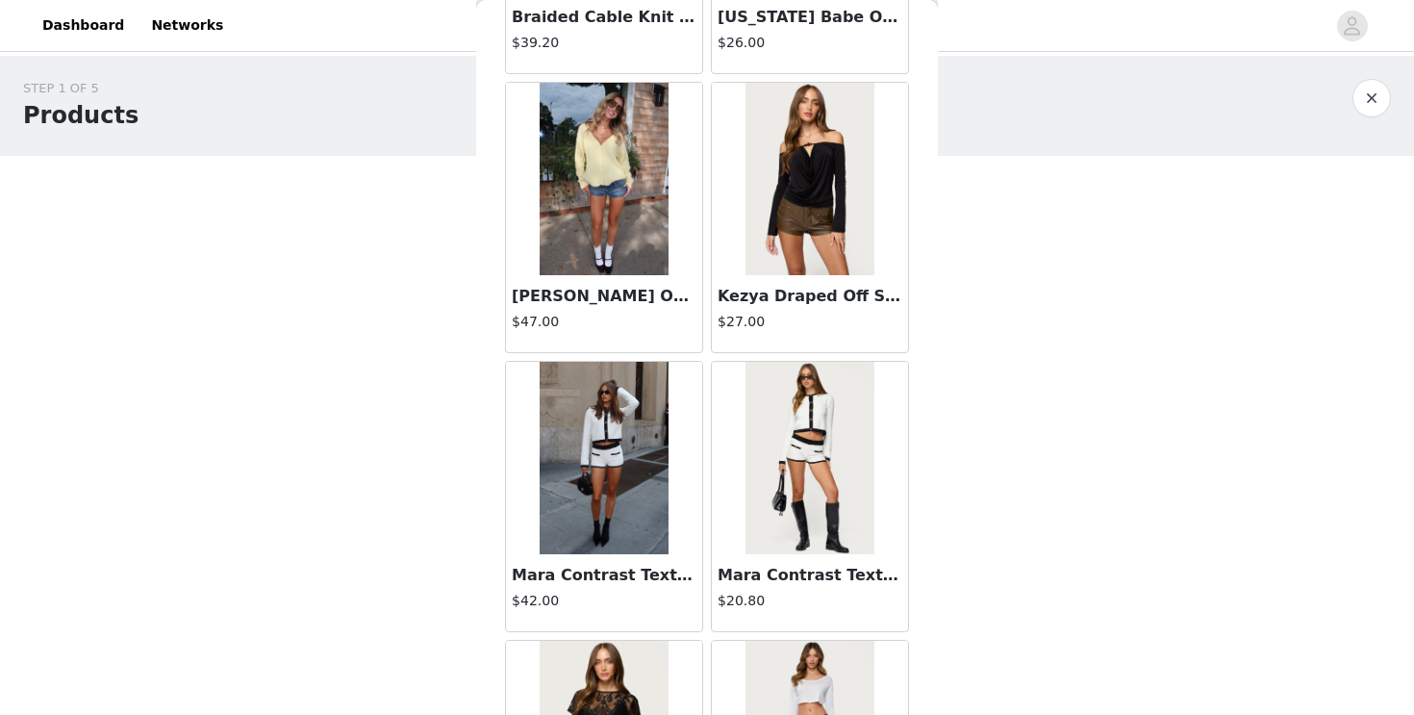
scroll to position [44062, 0]
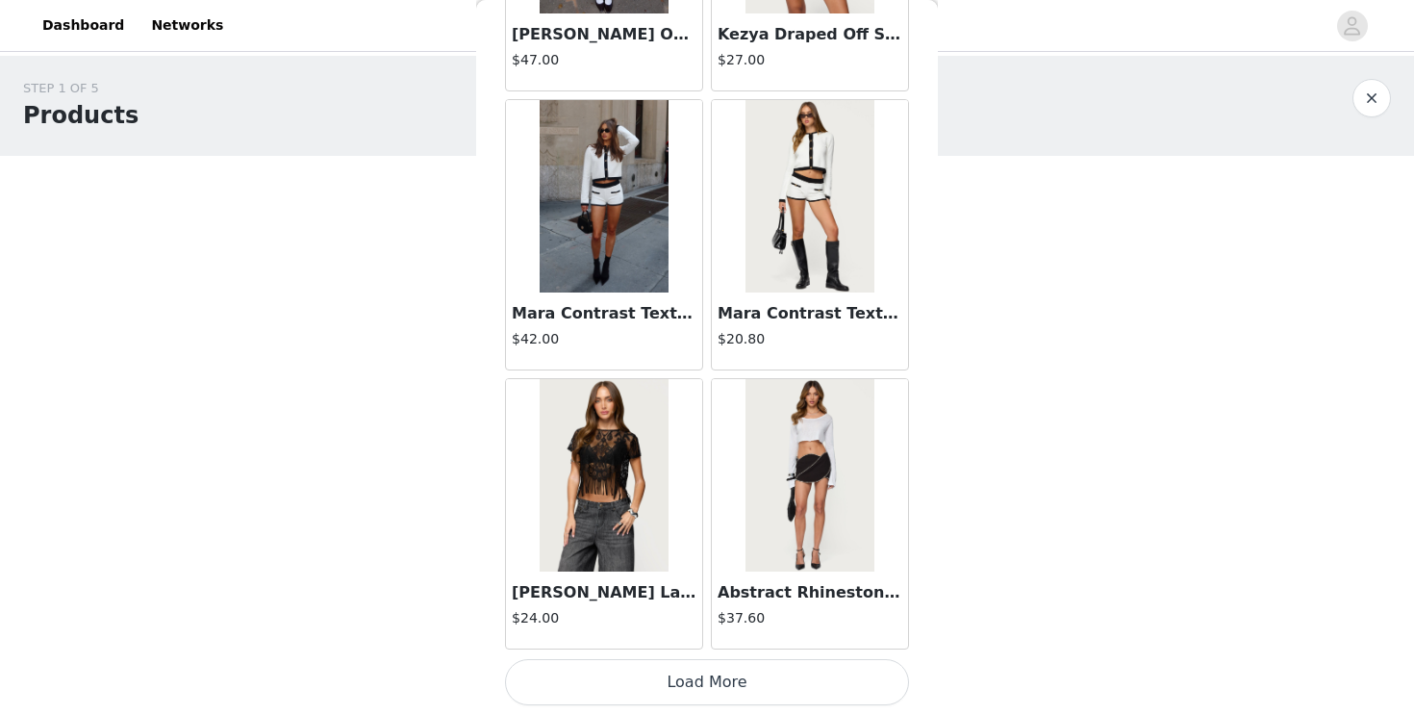
click at [676, 683] on button "Load More" at bounding box center [707, 682] width 404 height 46
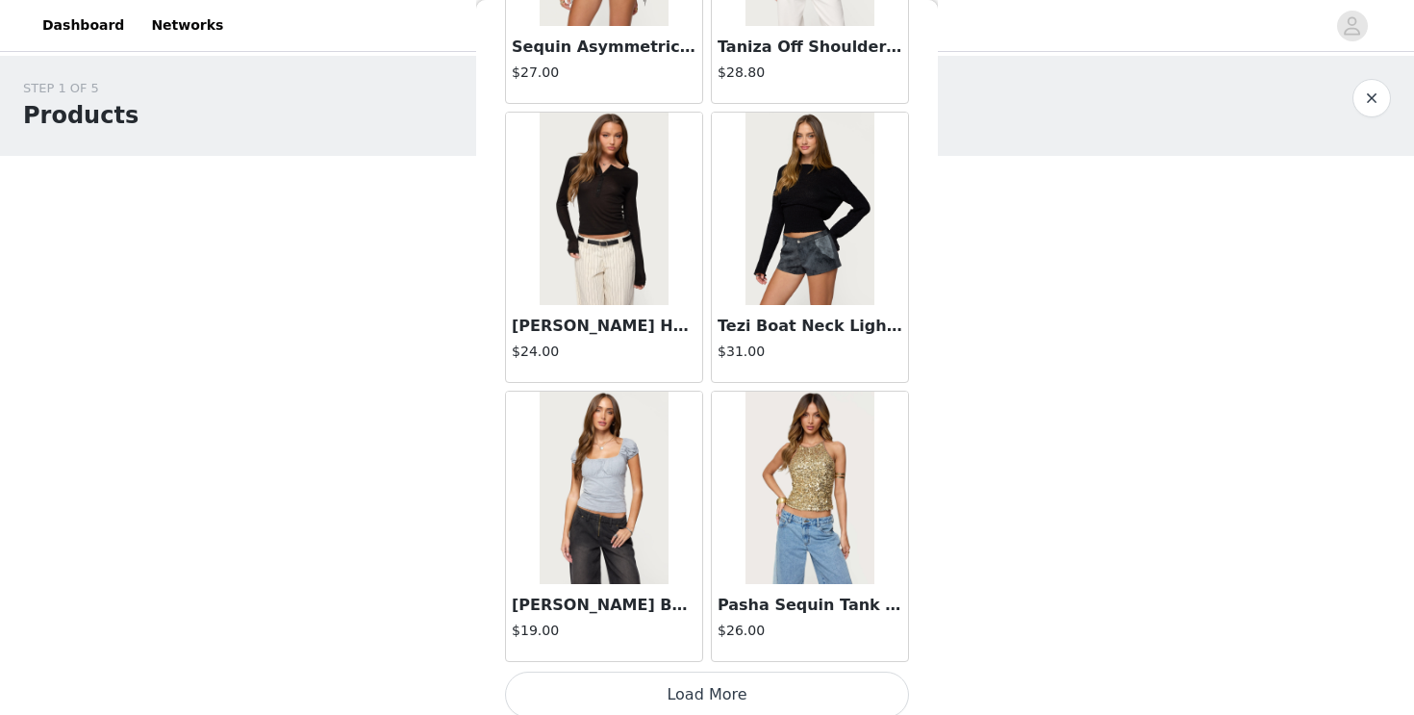
scroll to position [46851, 0]
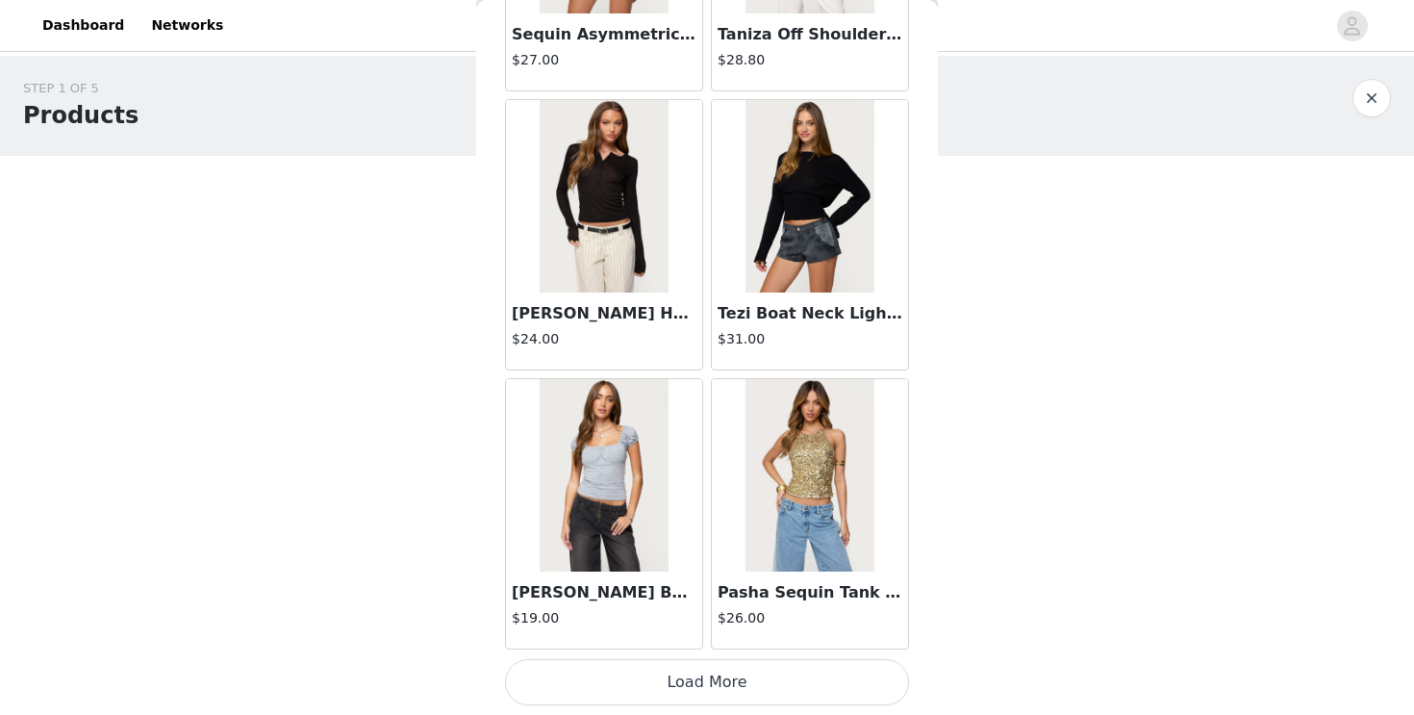
click at [743, 675] on button "Load More" at bounding box center [707, 682] width 404 height 46
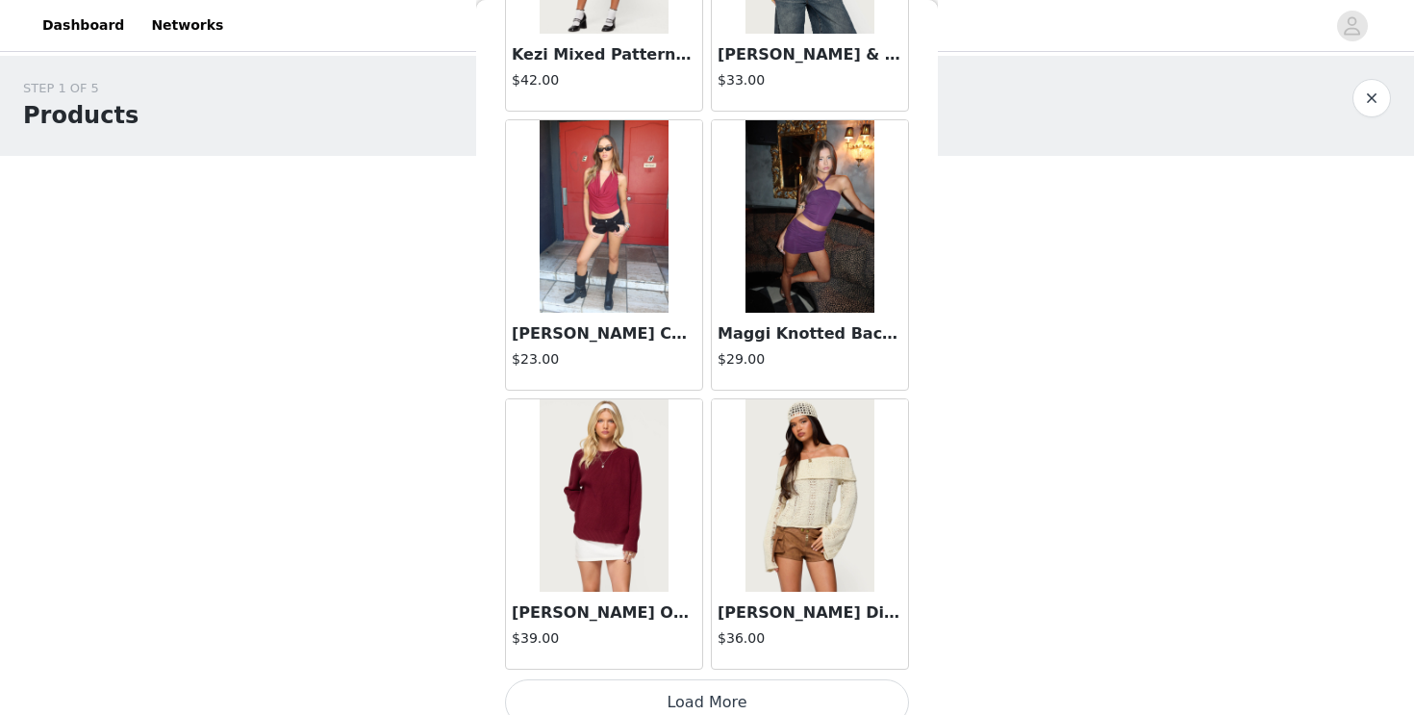
scroll to position [49639, 0]
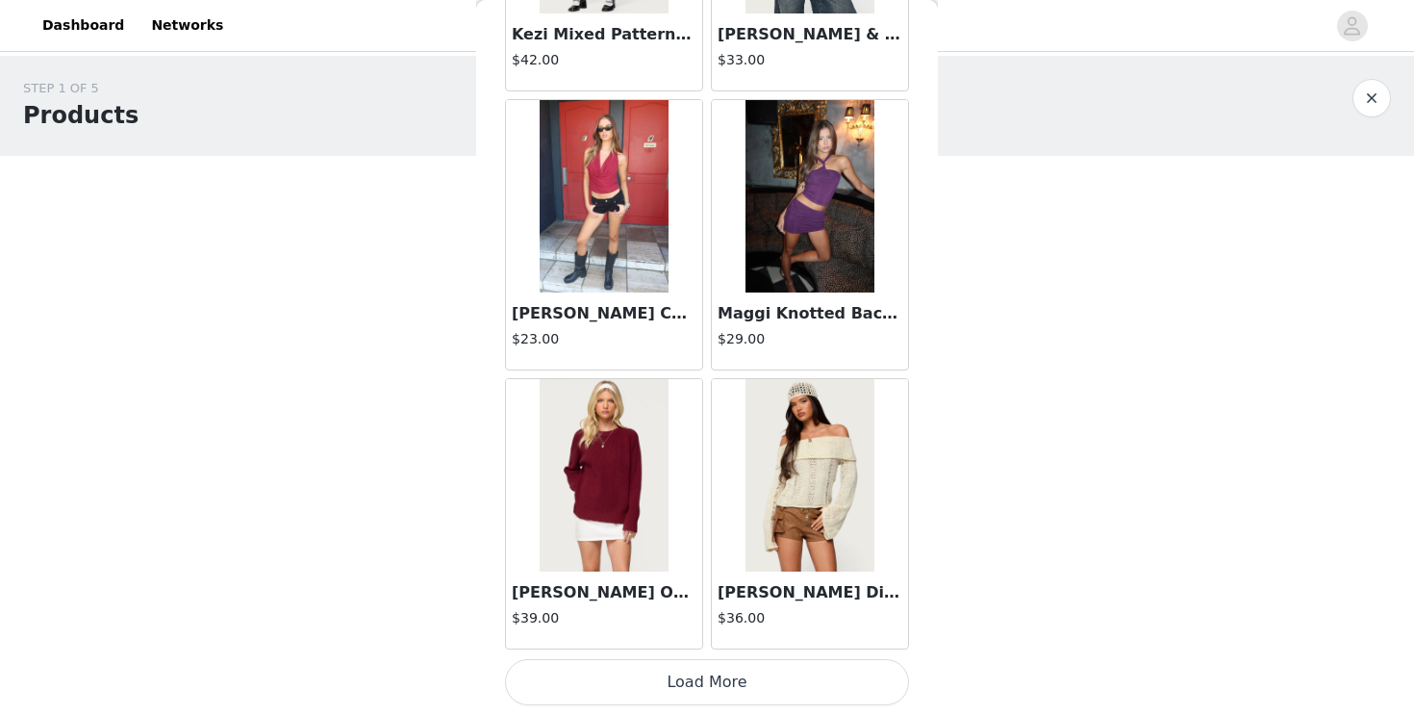
click at [681, 694] on button "Load More" at bounding box center [707, 682] width 404 height 46
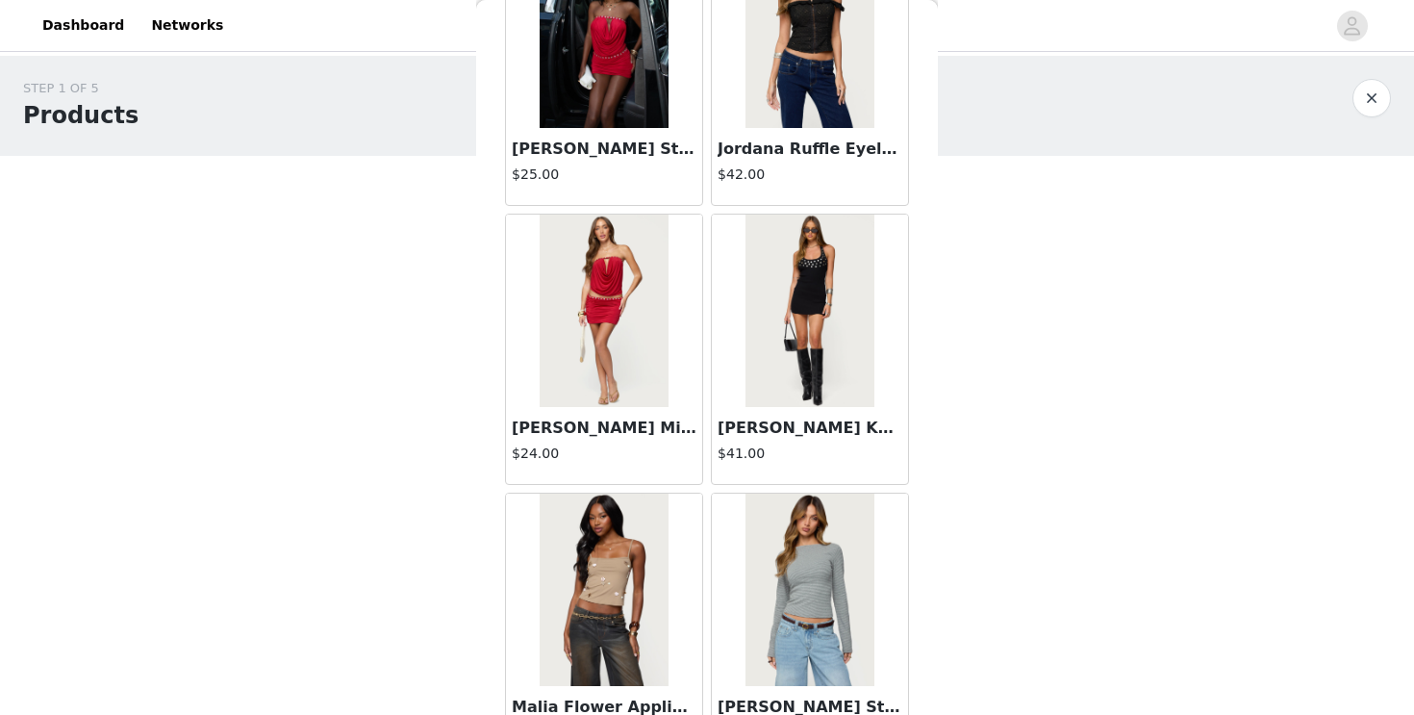
scroll to position [52428, 0]
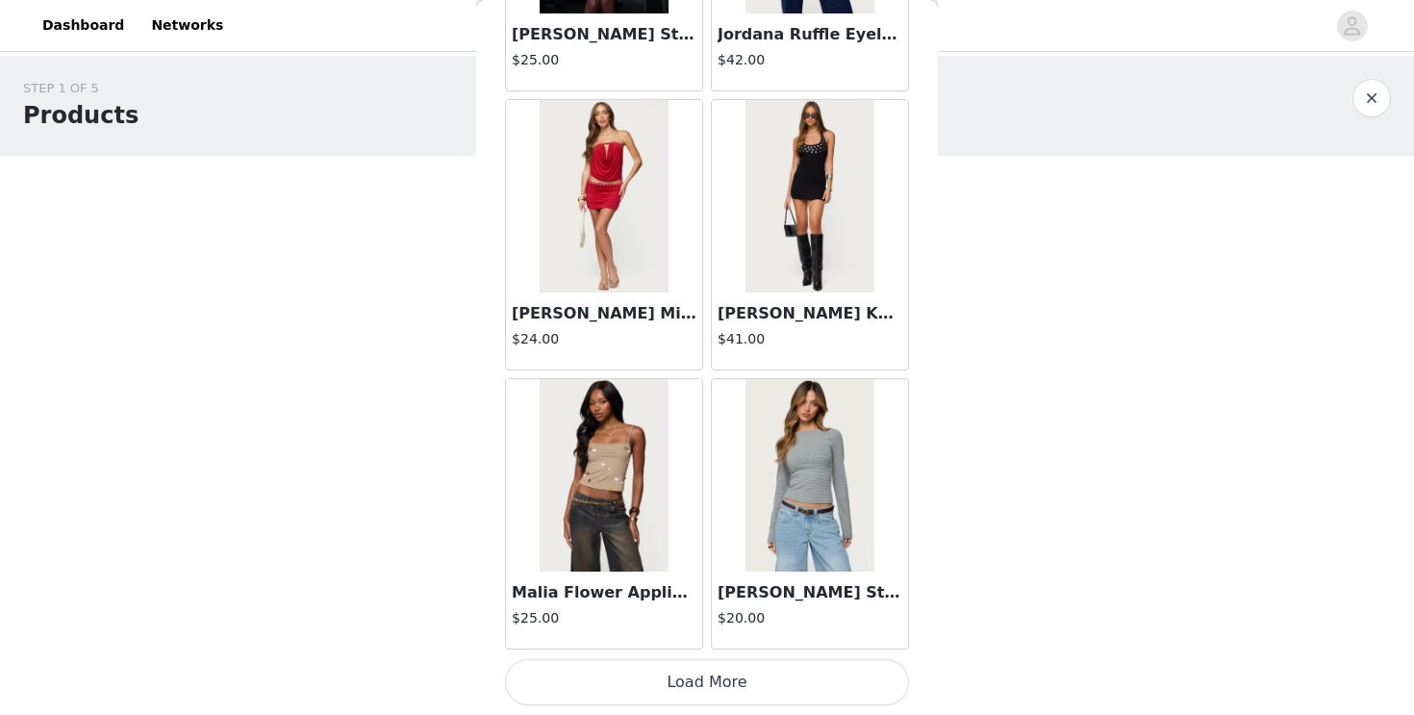
click at [703, 678] on button "Load More" at bounding box center [707, 682] width 404 height 46
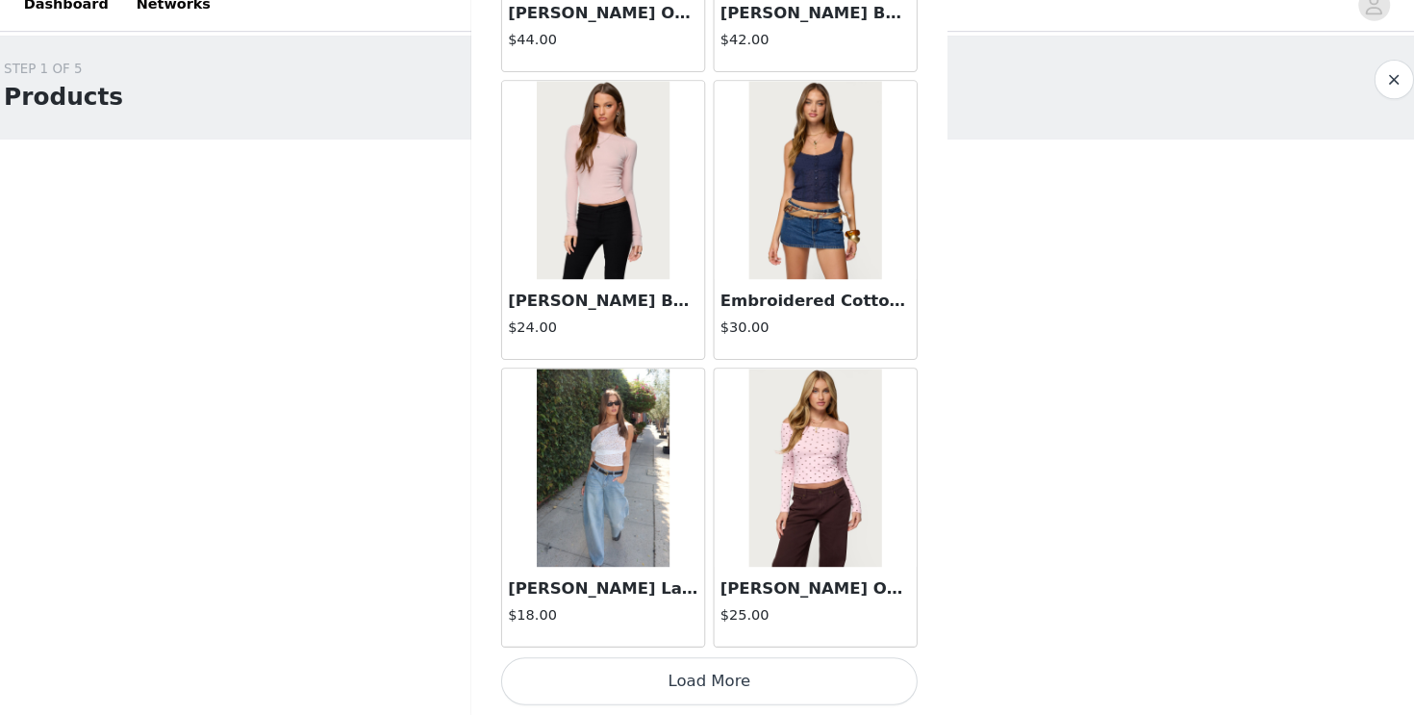
scroll to position [0, 0]
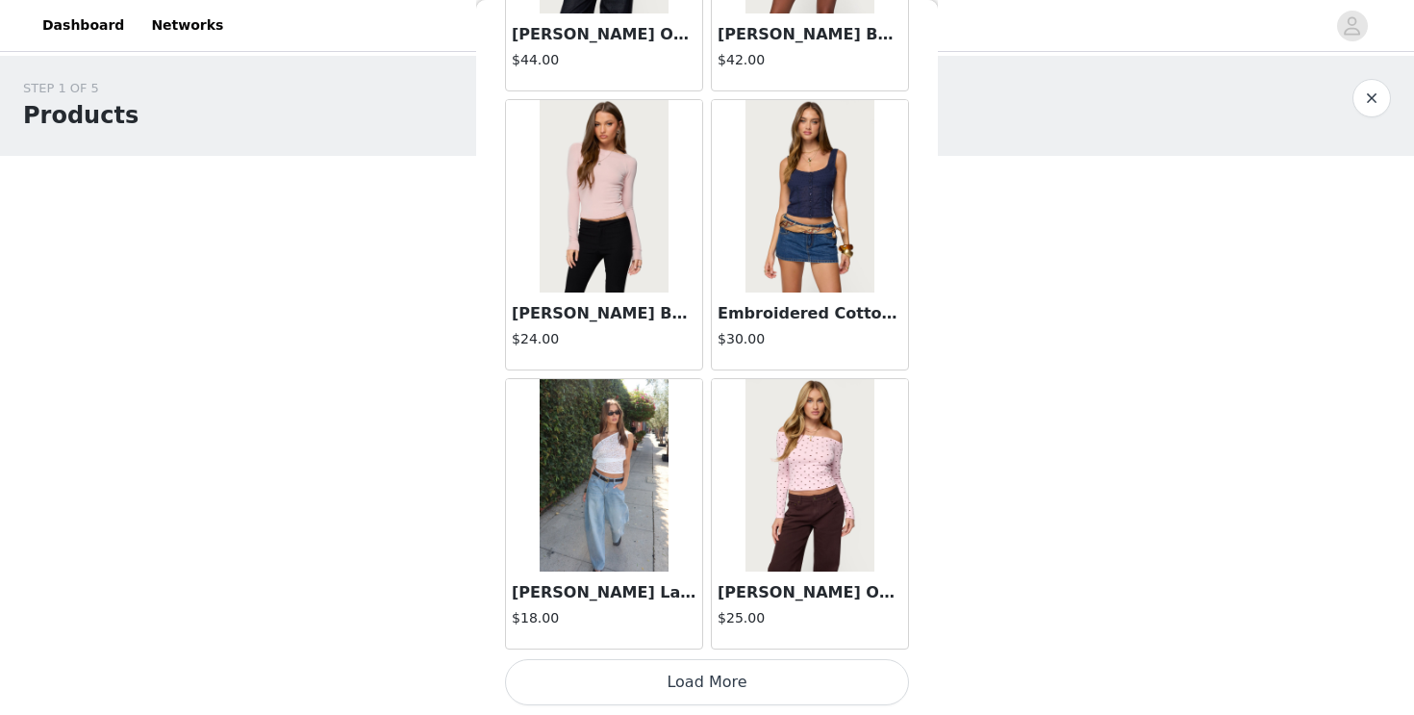
click at [678, 688] on button "Load More" at bounding box center [707, 682] width 404 height 46
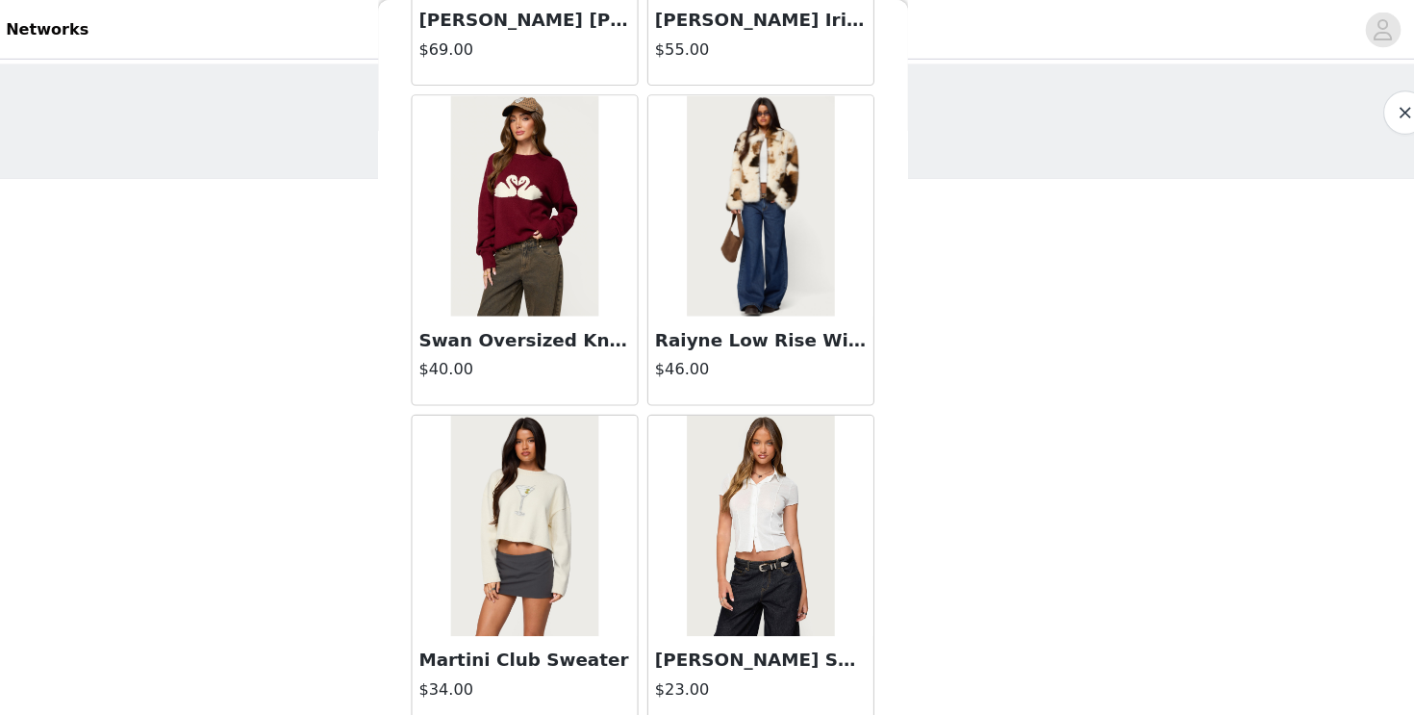
scroll to position [57131, 0]
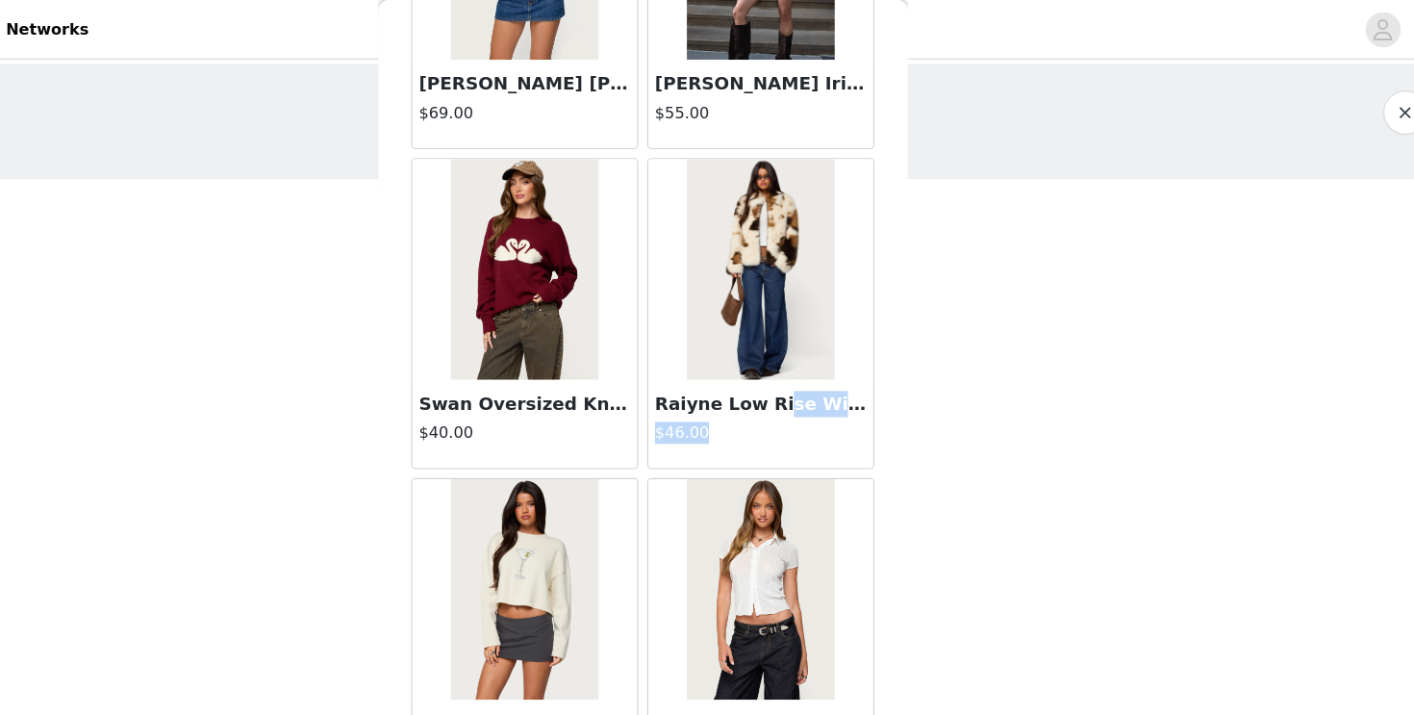
click at [819, 363] on div "Raiyne Low Rise Wide Leg Jeans $46.00" at bounding box center [810, 369] width 196 height 77
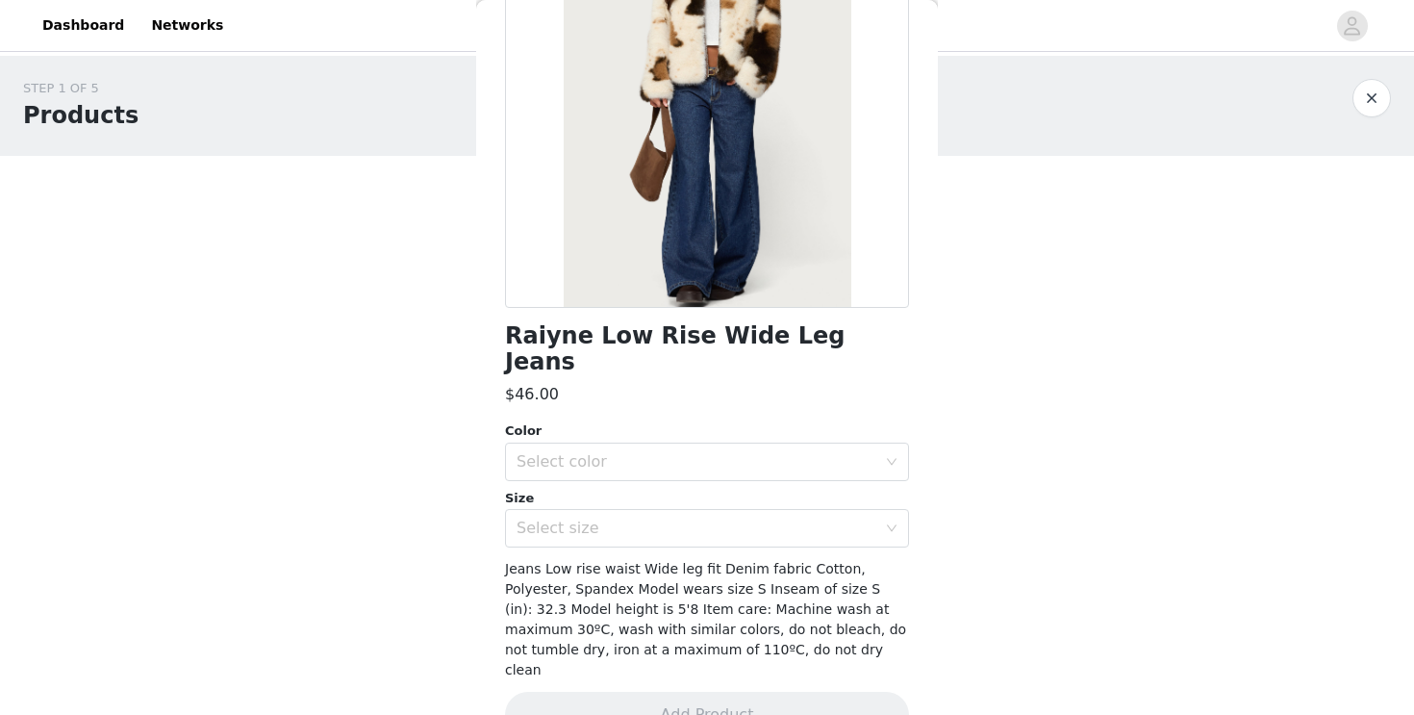
scroll to position [0, 0]
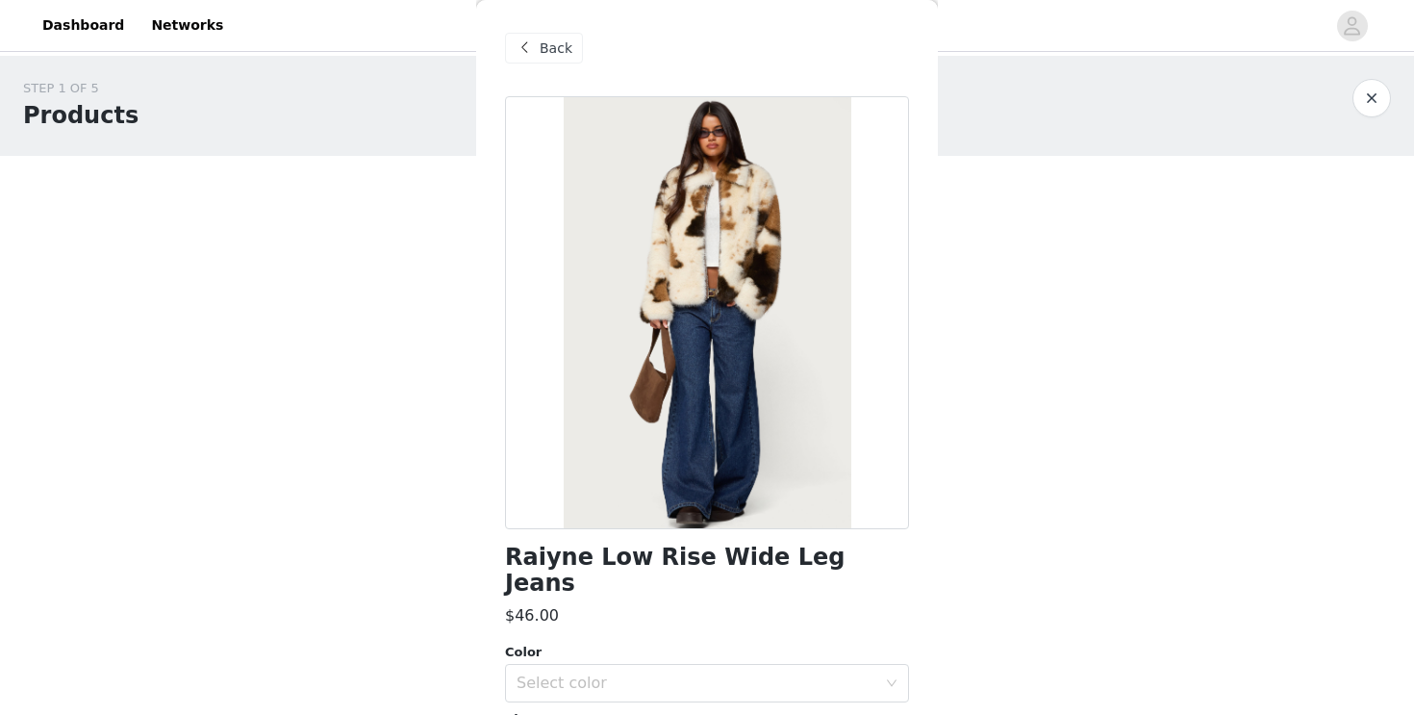
click at [540, 51] on span "Back" at bounding box center [556, 48] width 33 height 20
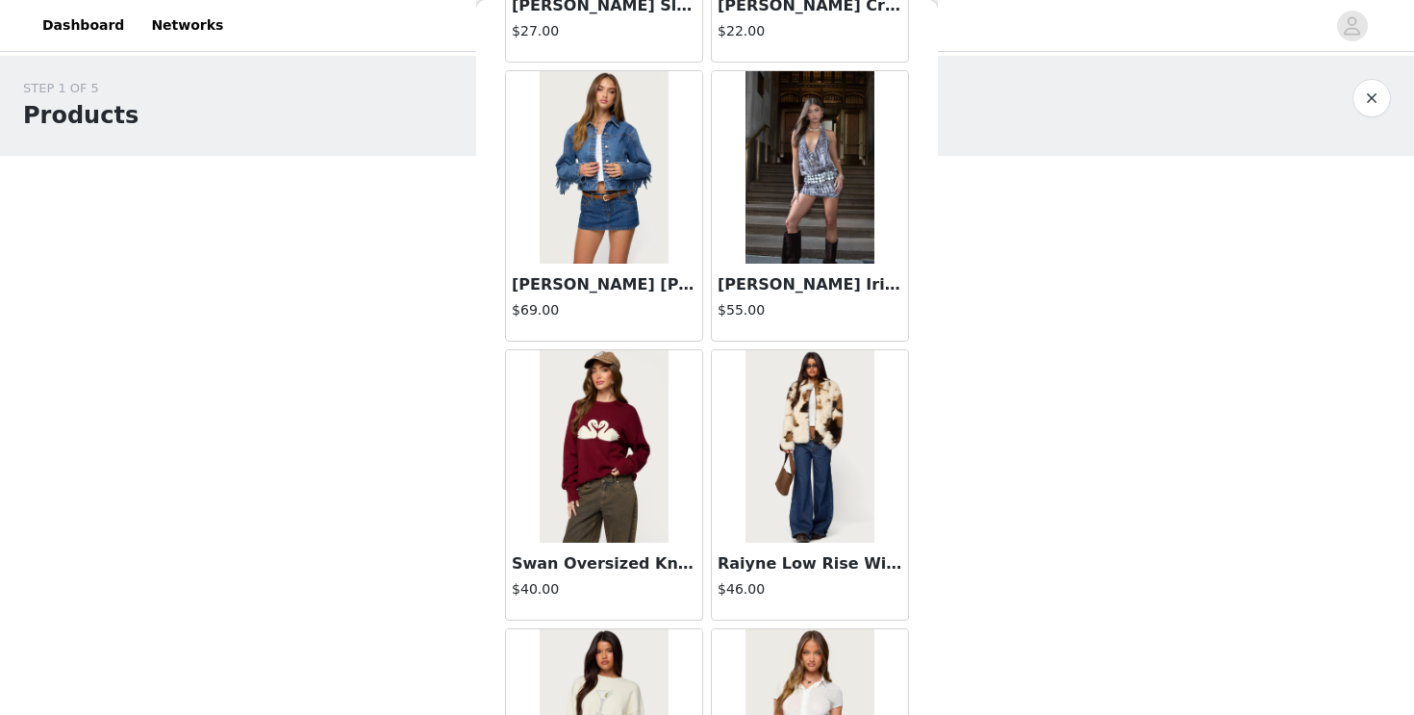
scroll to position [58006, 0]
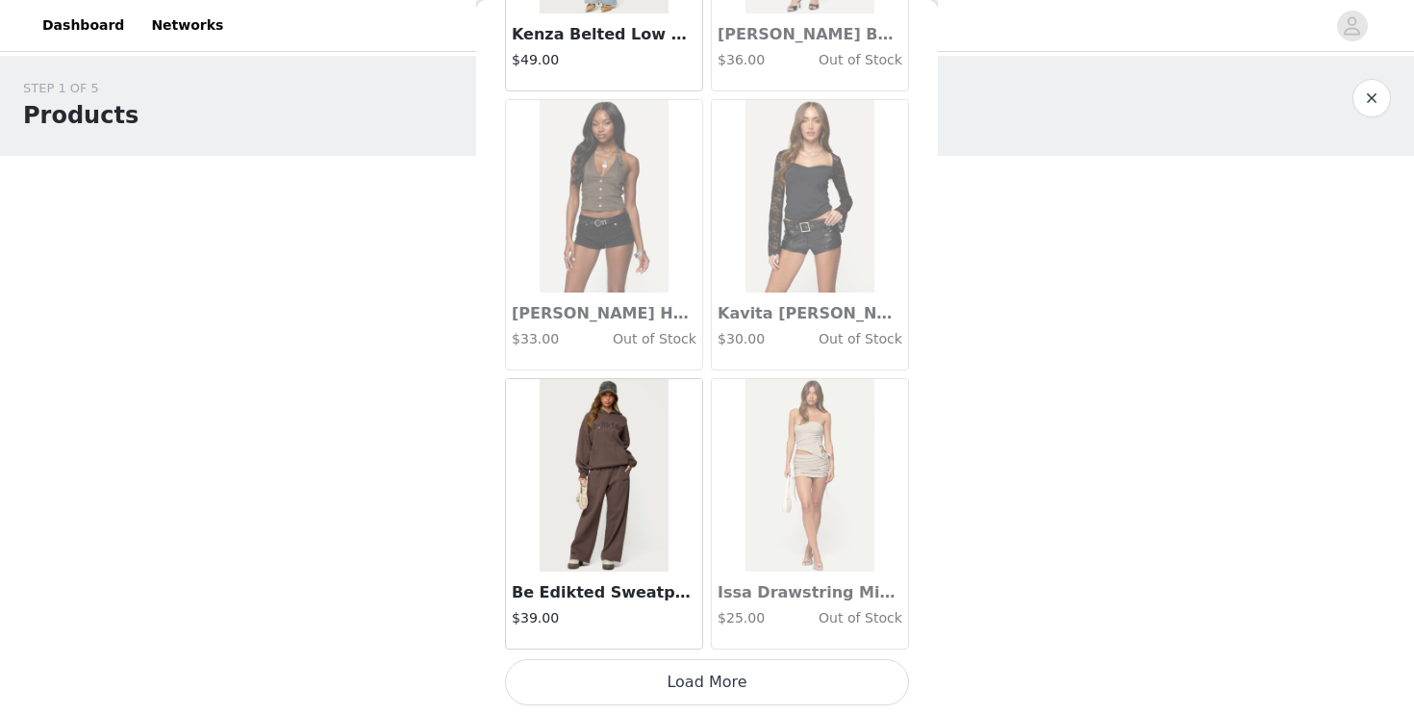
click at [582, 680] on button "Load More" at bounding box center [707, 682] width 404 height 46
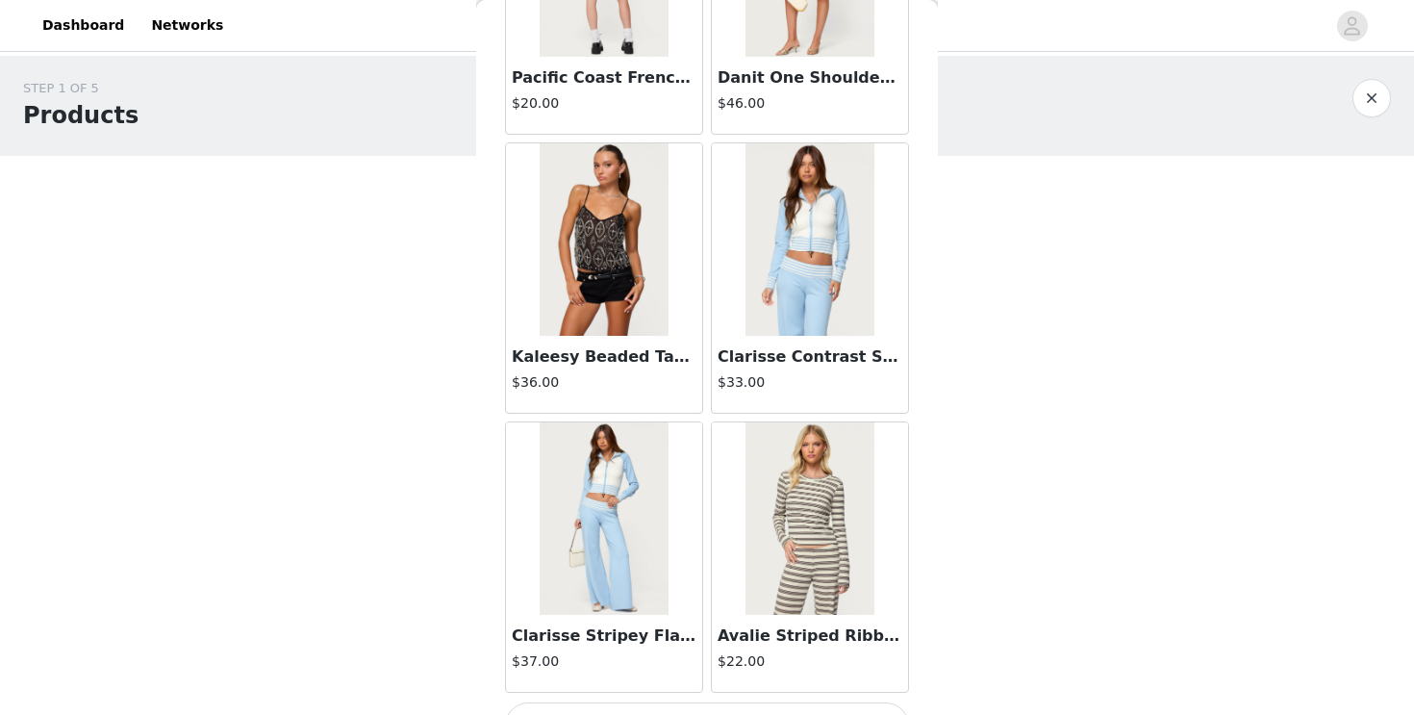
scroll to position [60759, 0]
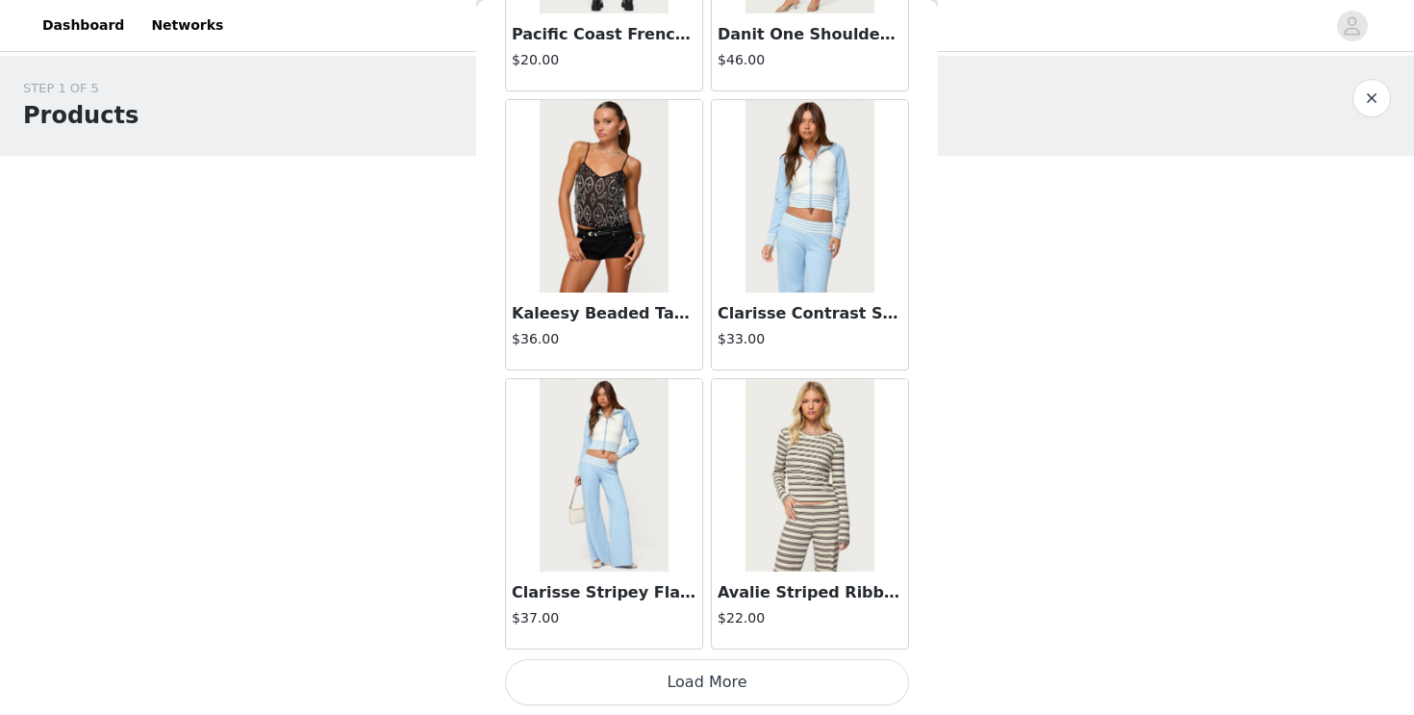
click at [739, 666] on button "Load More" at bounding box center [707, 682] width 404 height 46
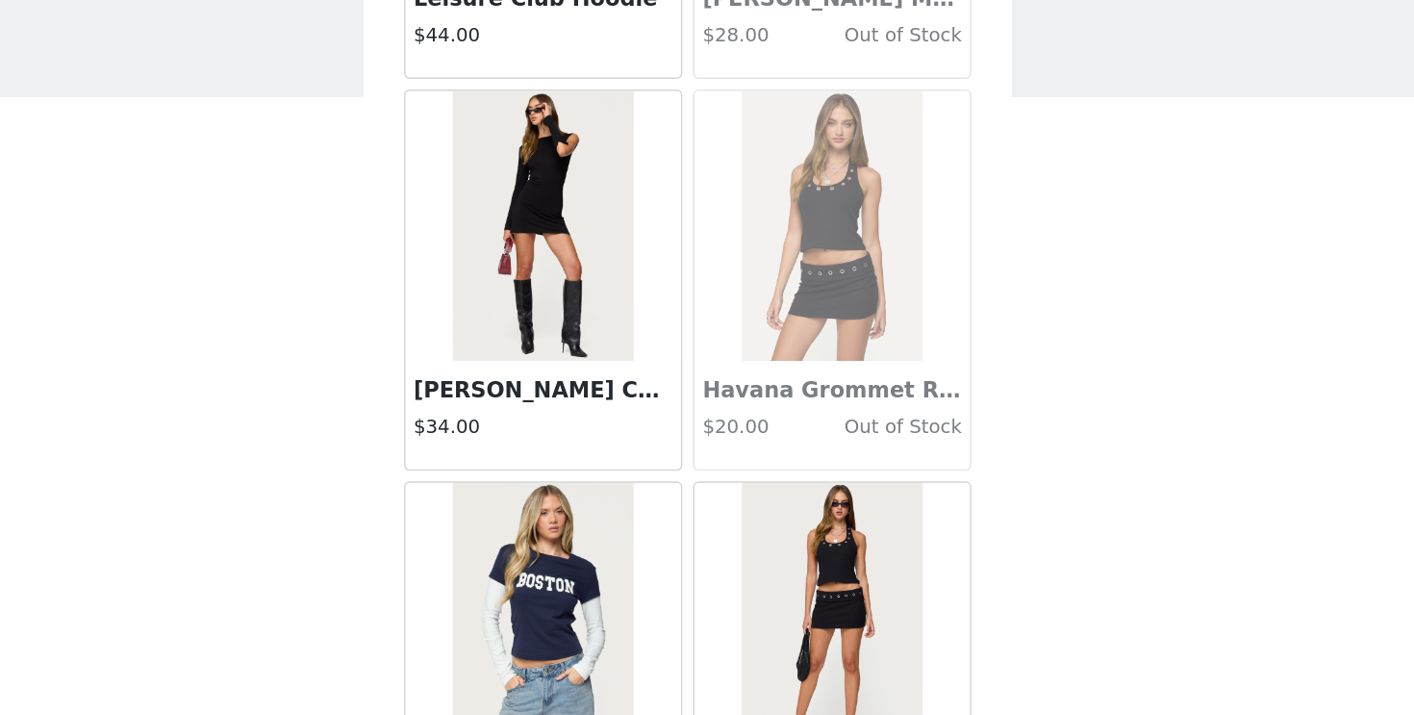
scroll to position [63584, 0]
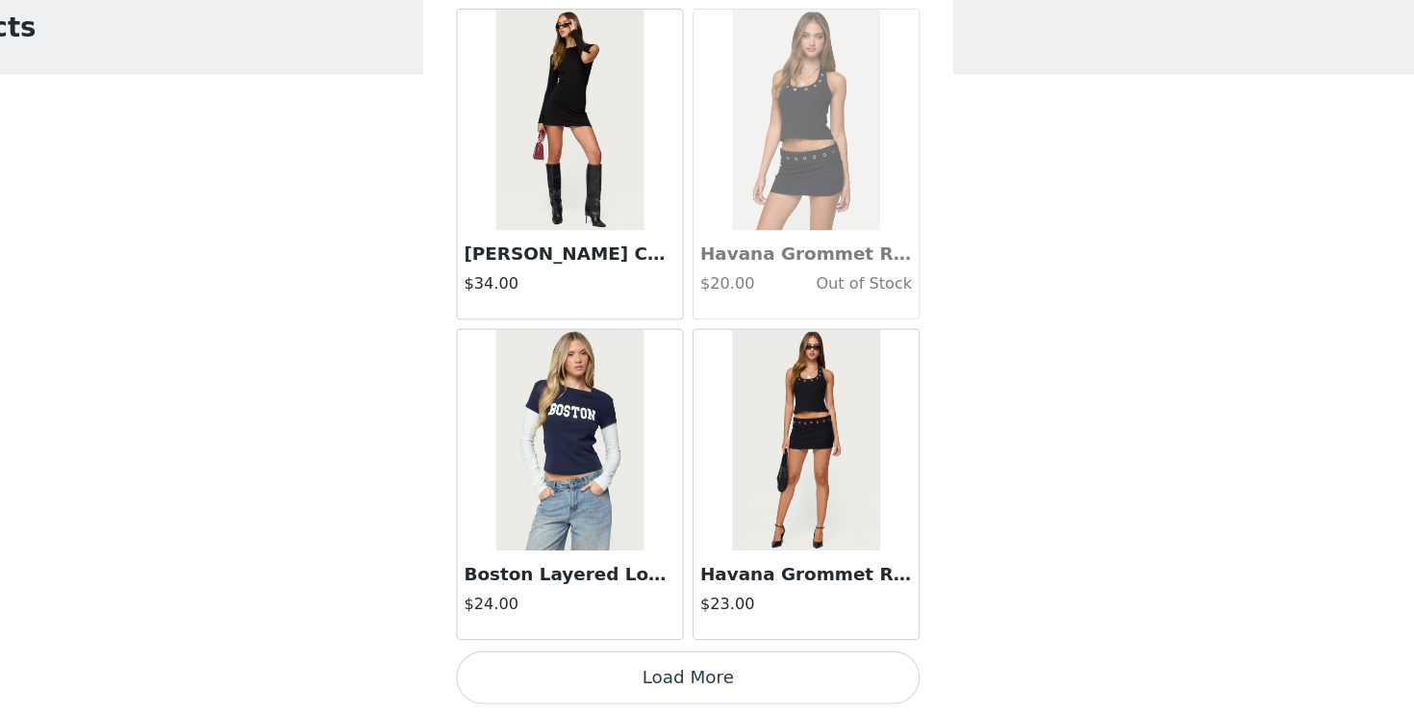
click at [661, 677] on button "Load More" at bounding box center [707, 682] width 404 height 46
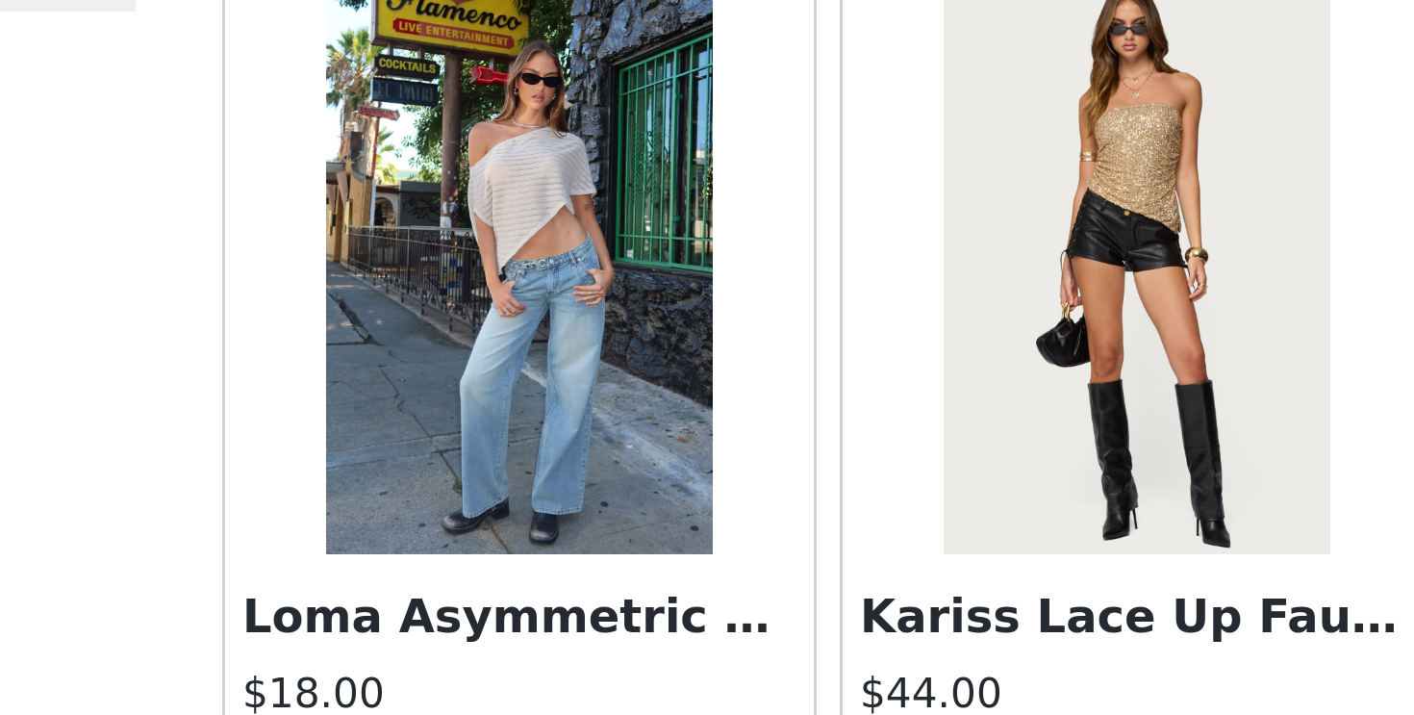
scroll to position [18360, 0]
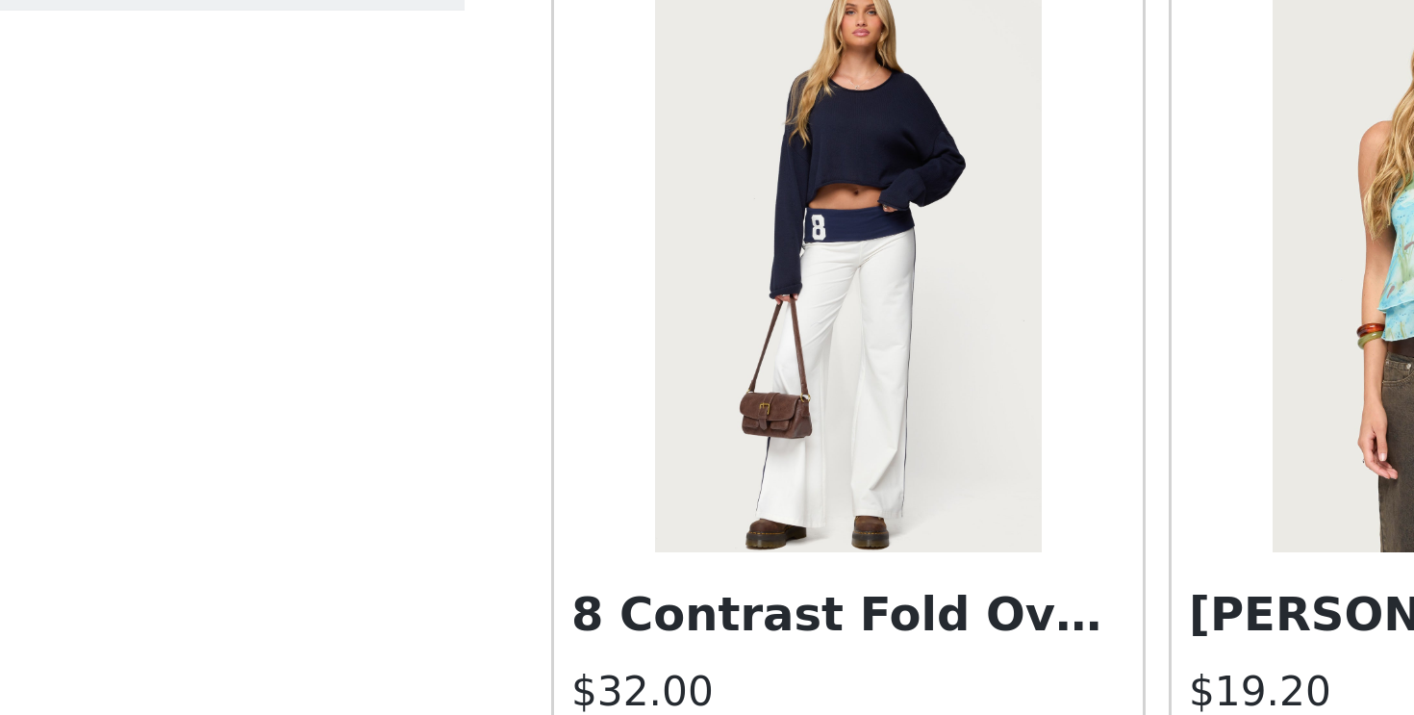
click at [435, 247] on div "STEP 1 OF 5 Products Choose as many products as you'd like, up to $150.00. 0 Se…" at bounding box center [707, 226] width 1414 height 340
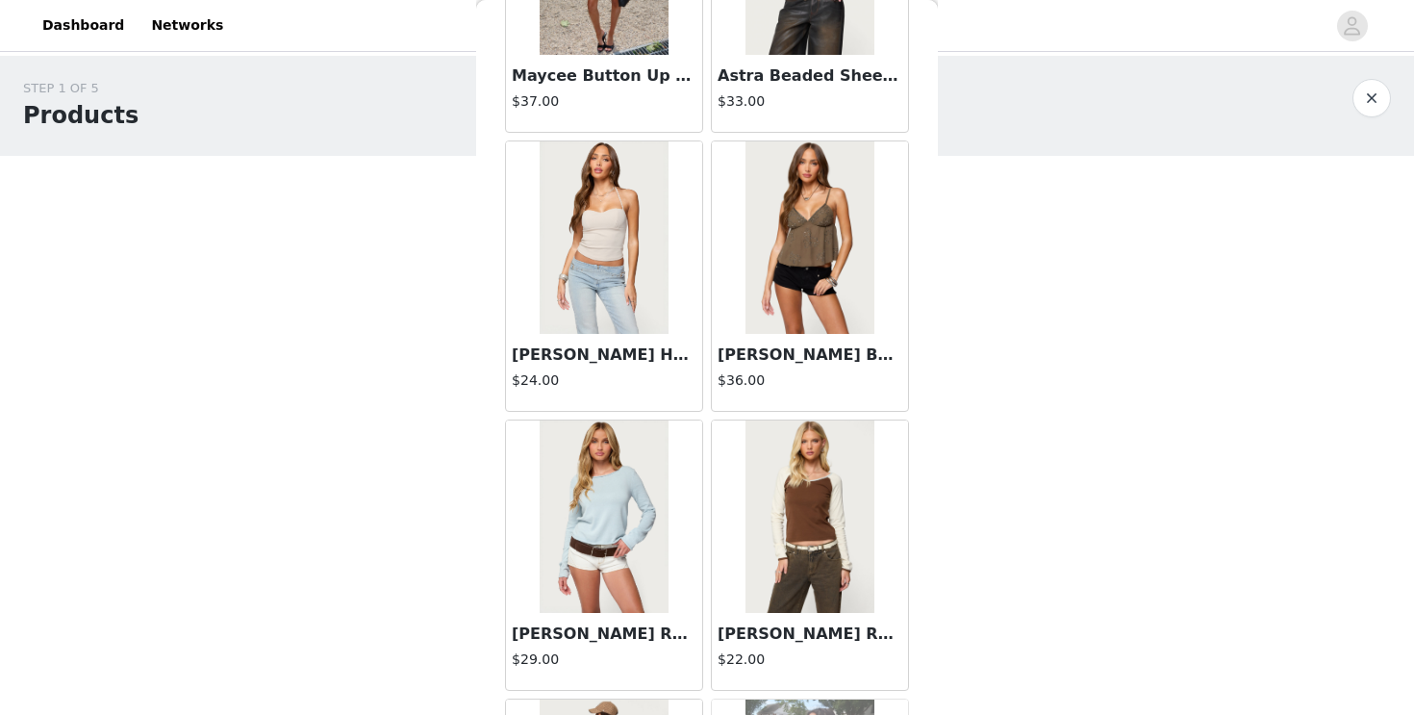
scroll to position [40787, 0]
